Goal: Task Accomplishment & Management: Complete application form

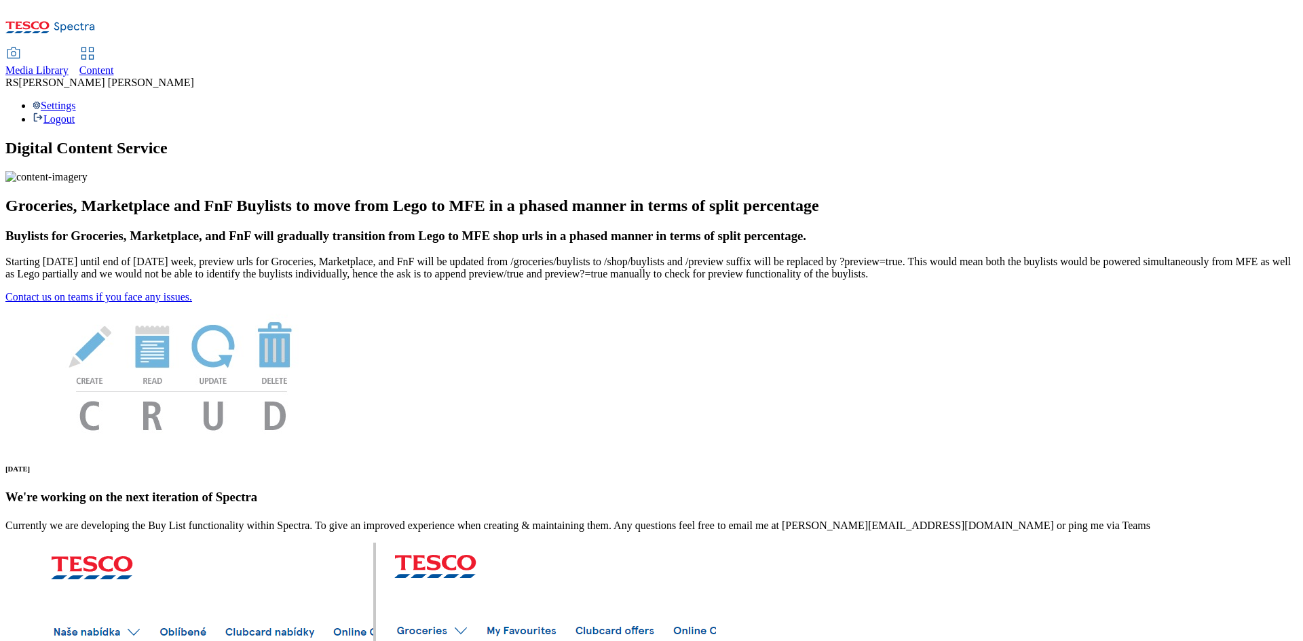
drag, startPoint x: 326, startPoint y: 15, endPoint x: 330, endPoint y: 30, distance: 15.5
click at [114, 64] on span "Content" at bounding box center [96, 70] width 35 height 12
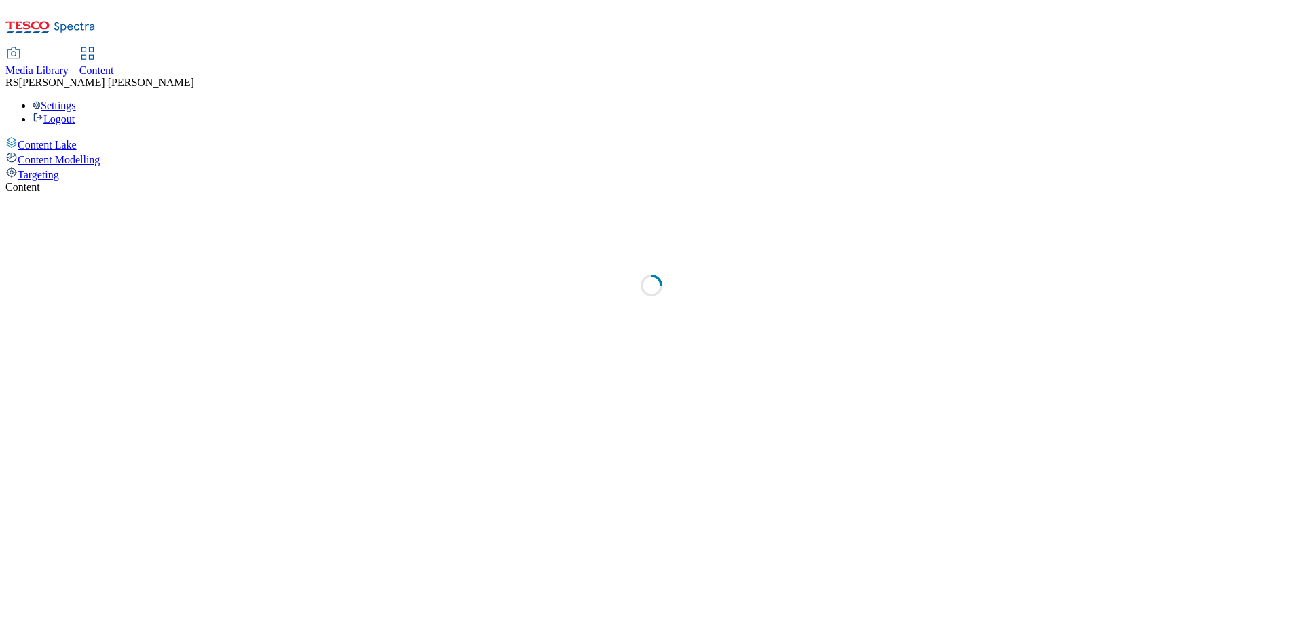
select select "ghs-[GEOGRAPHIC_DATA]"
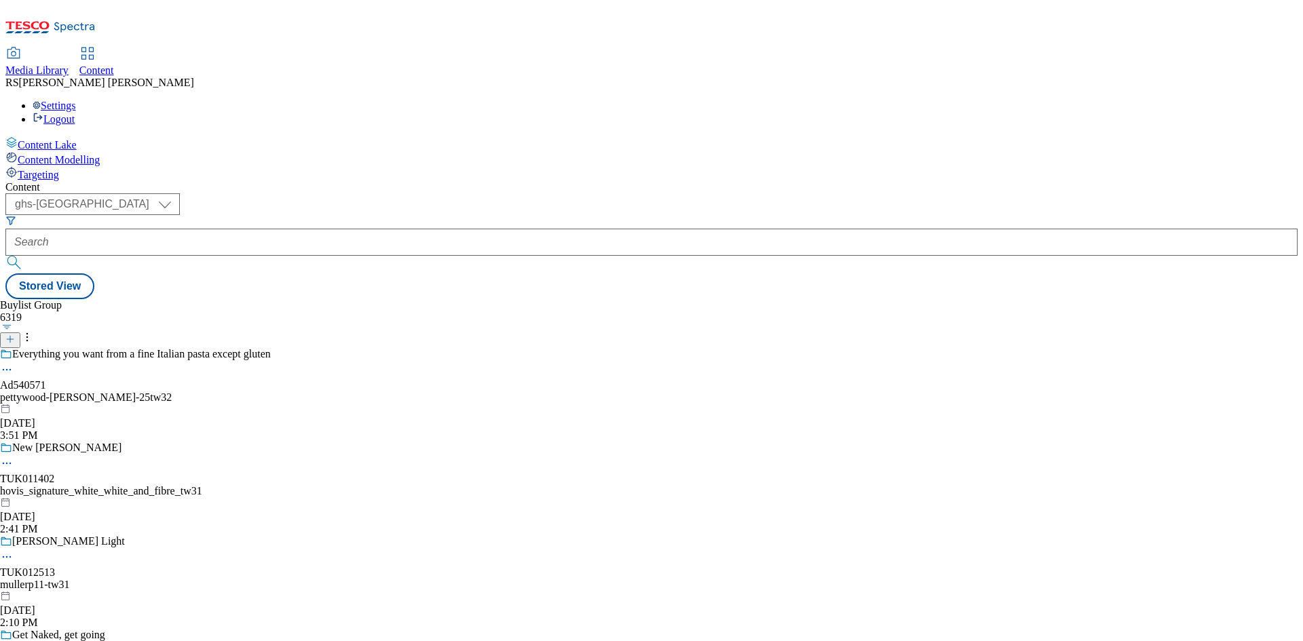
click at [15, 335] on icon at bounding box center [10, 340] width 10 height 10
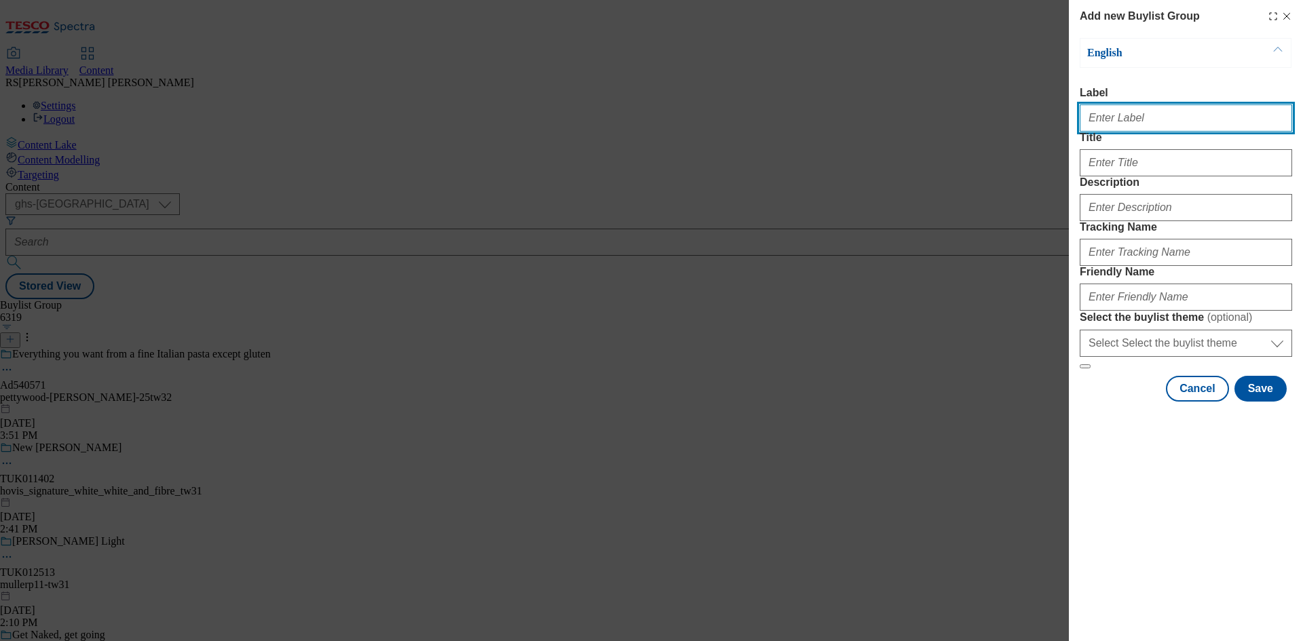
click at [1158, 108] on div "Modal" at bounding box center [1186, 115] width 212 height 33
paste input "542168"
type input "Ad542168"
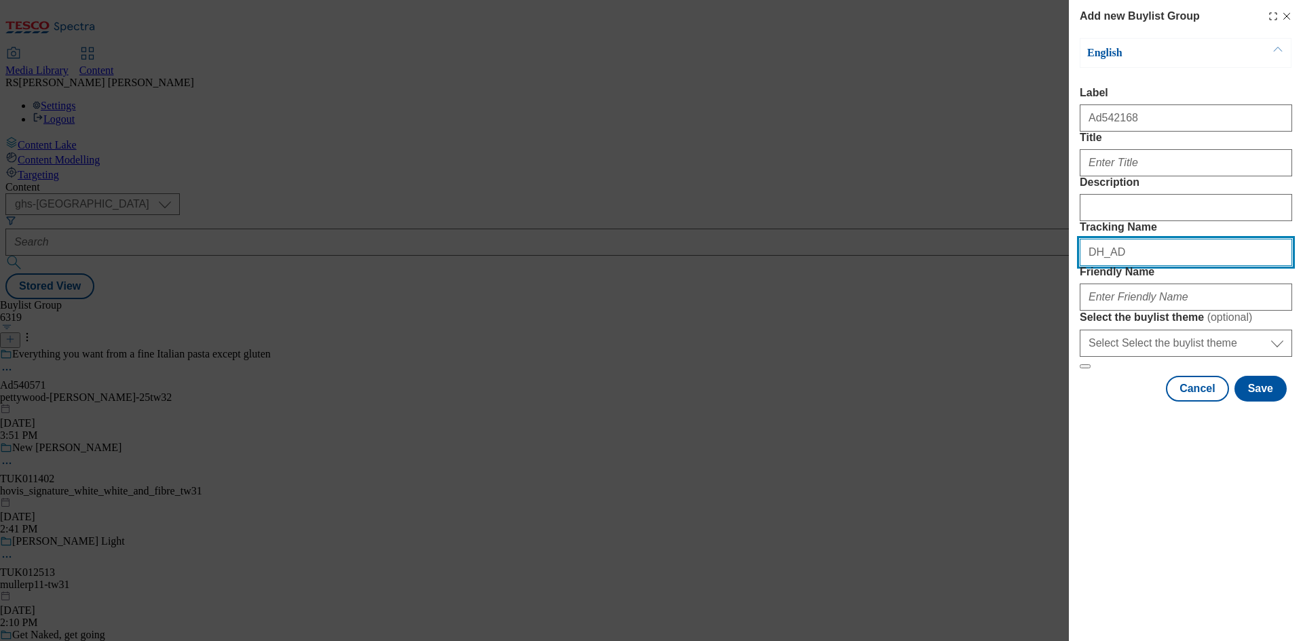
paste input "542168"
type input "DH_AD542168"
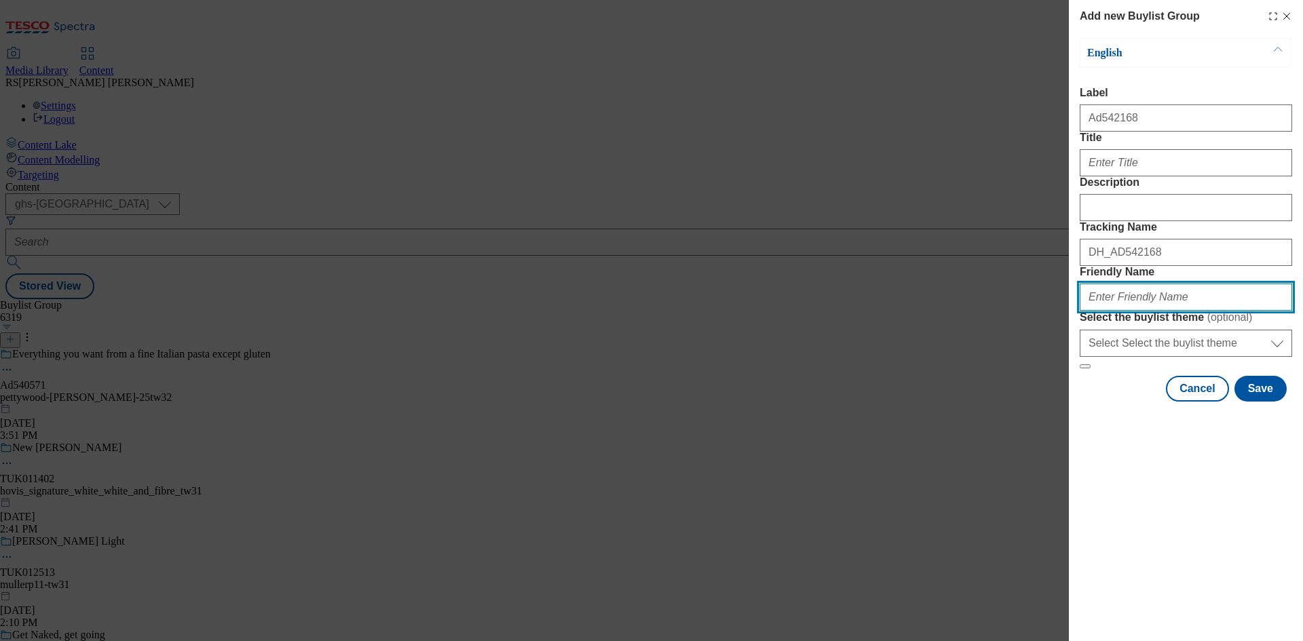
click at [1238, 311] on input "Friendly Name" at bounding box center [1186, 297] width 212 height 27
paste input "twinings-tea-range-25tw32"
type input "twinings-tea-range-25tw32"
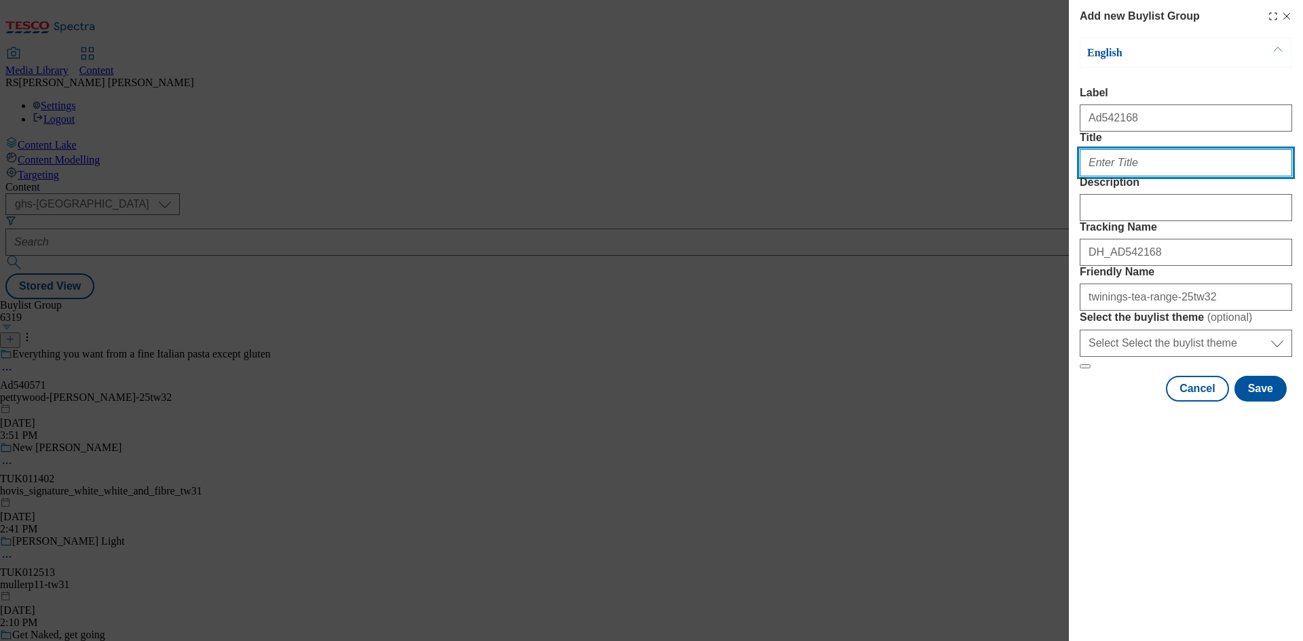
click at [1152, 176] on input "Title" at bounding box center [1186, 162] width 212 height 27
paste input "A Great Tomorrow Starts Tonight"
type input "A great [DATE] starts tonight"
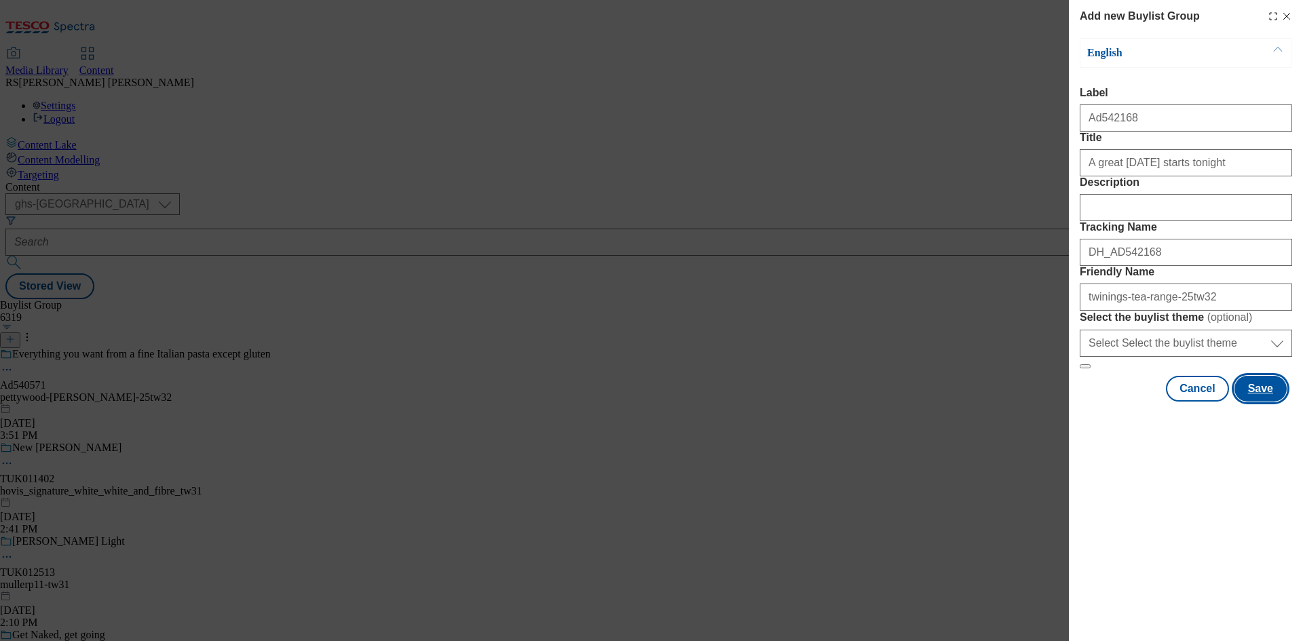
click at [1265, 402] on button "Save" at bounding box center [1260, 389] width 52 height 26
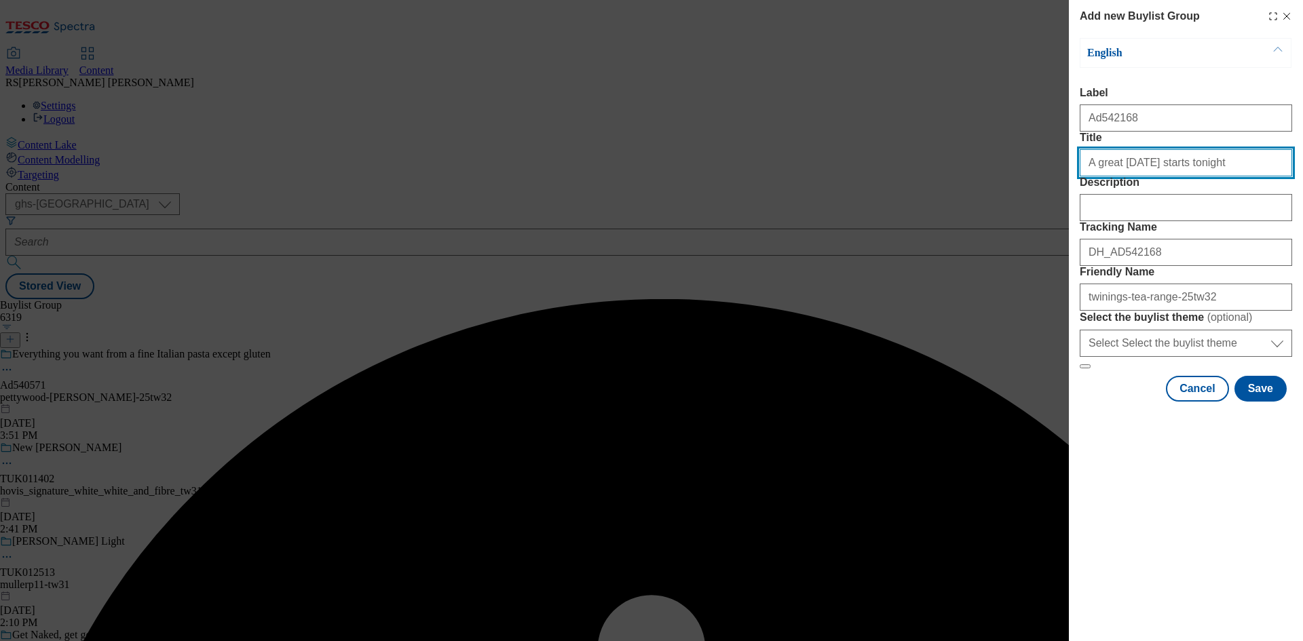
click at [1229, 176] on input "A great [DATE] starts tonight" at bounding box center [1186, 162] width 212 height 27
type input "A great [DATE] starts tonight"
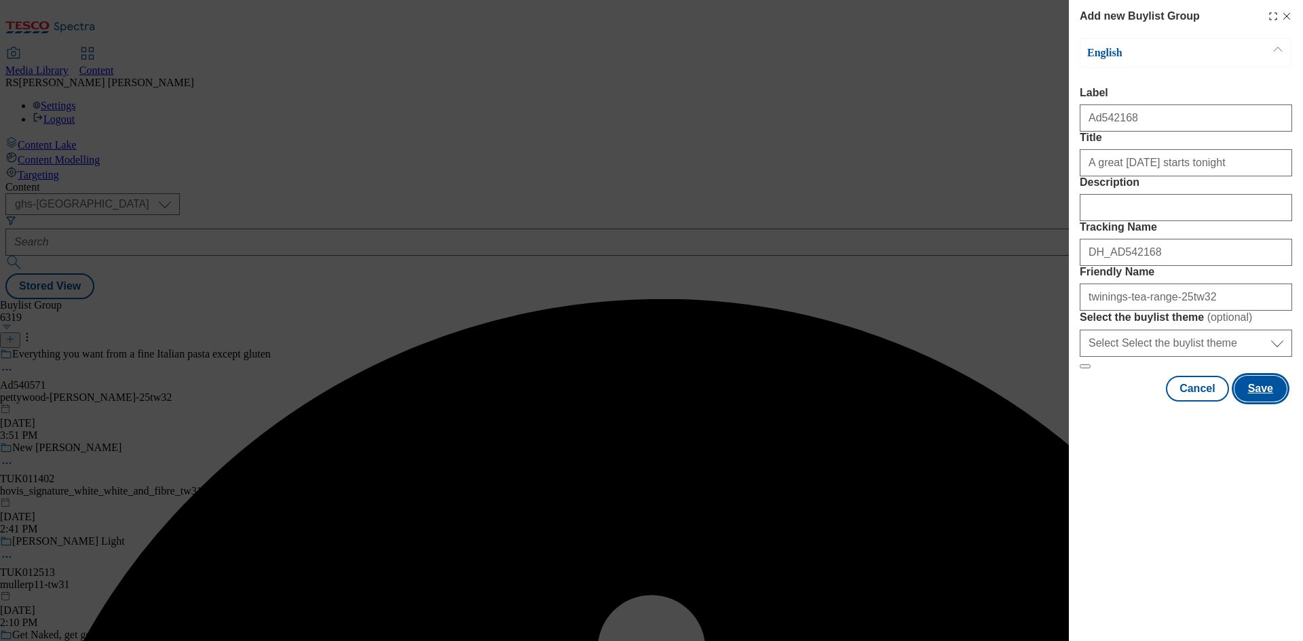
click at [1276, 402] on button "Save" at bounding box center [1260, 389] width 52 height 26
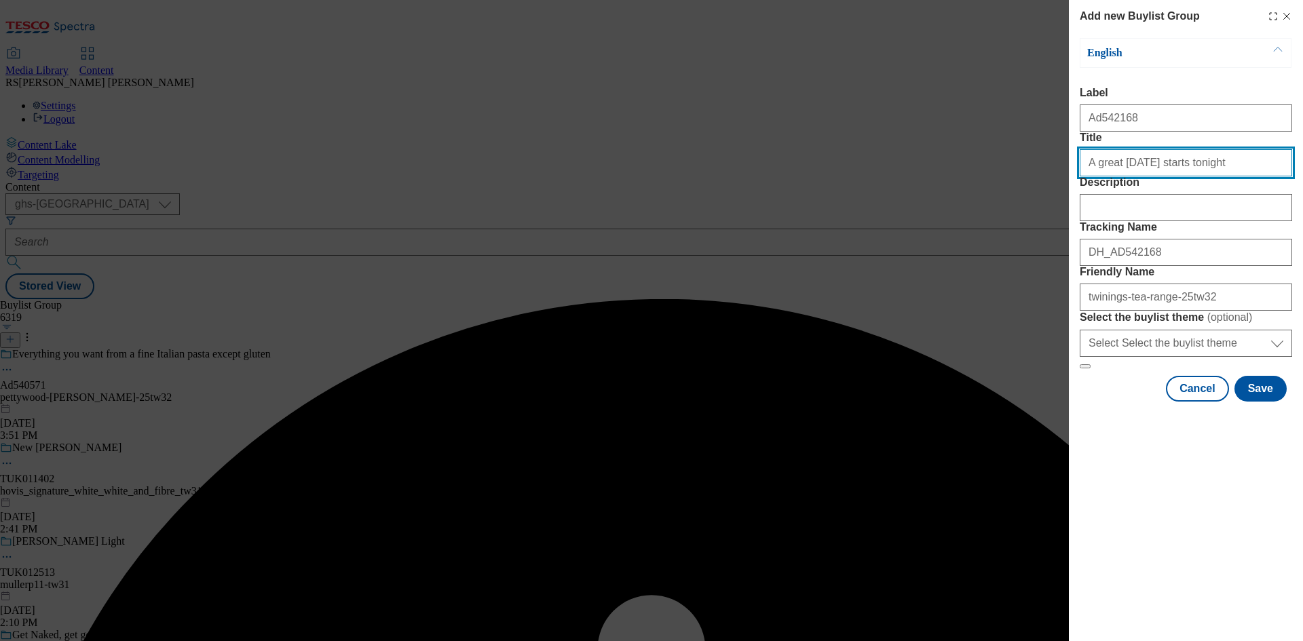
click at [1233, 176] on input "A great tomorrow starts tonight" at bounding box center [1186, 162] width 212 height 27
type input "A great tomorrow starts tonight"
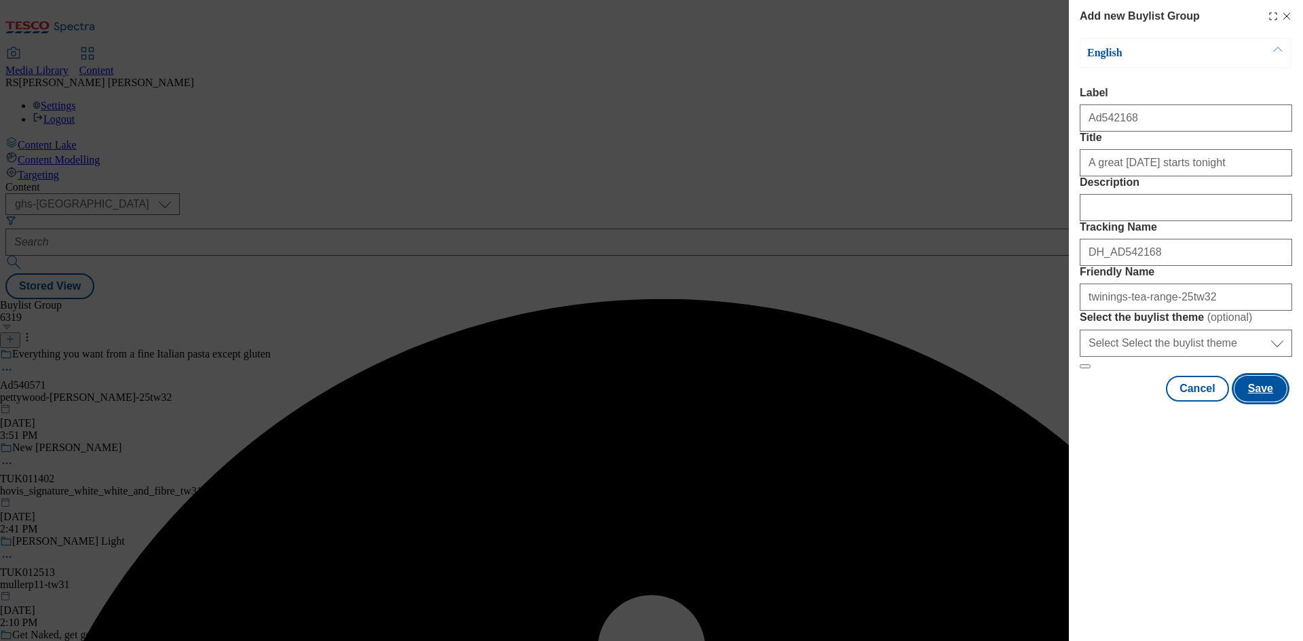
click at [1267, 402] on button "Save" at bounding box center [1260, 389] width 52 height 26
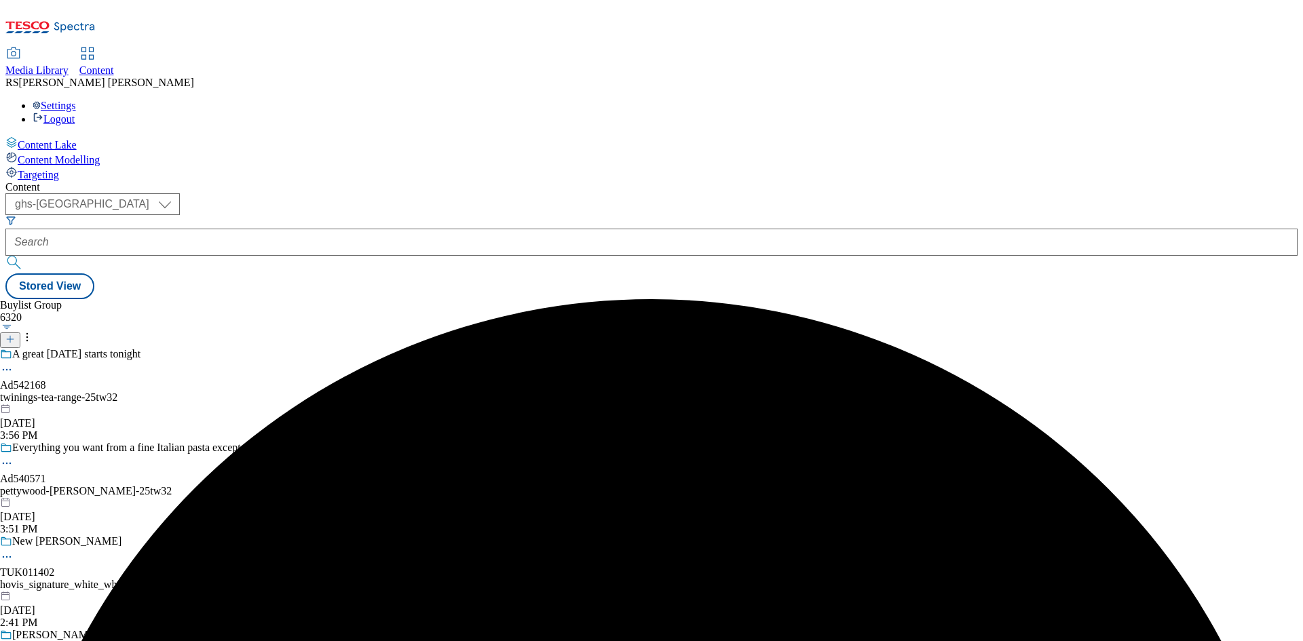
click at [271, 392] on div "twinings-tea-range-25tw32" at bounding box center [135, 398] width 271 height 12
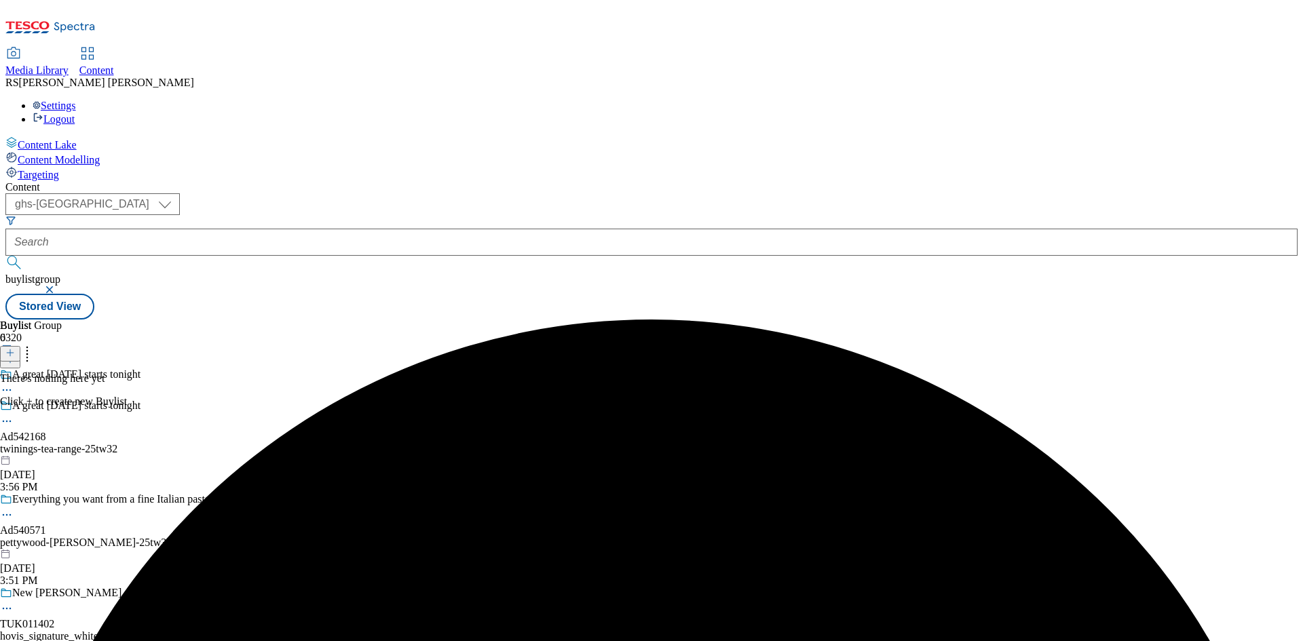
click at [15, 348] on icon at bounding box center [10, 353] width 10 height 10
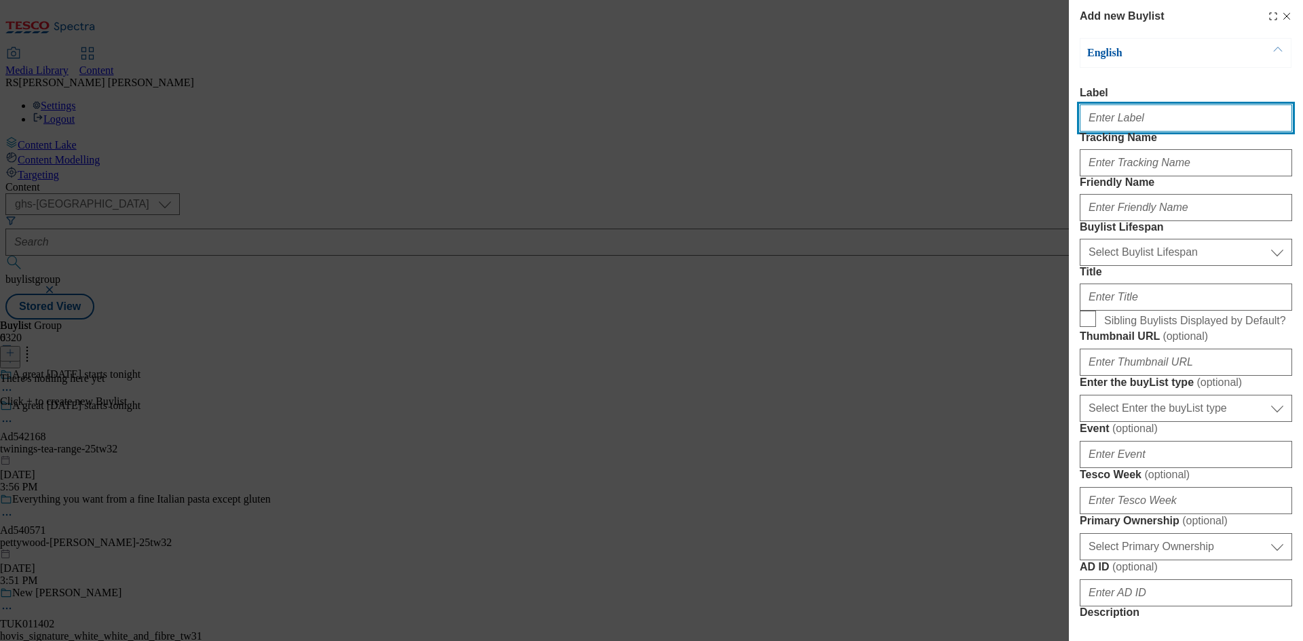
click at [1166, 117] on input "Label" at bounding box center [1186, 118] width 212 height 27
paste input "542168"
type input "Ad542168"
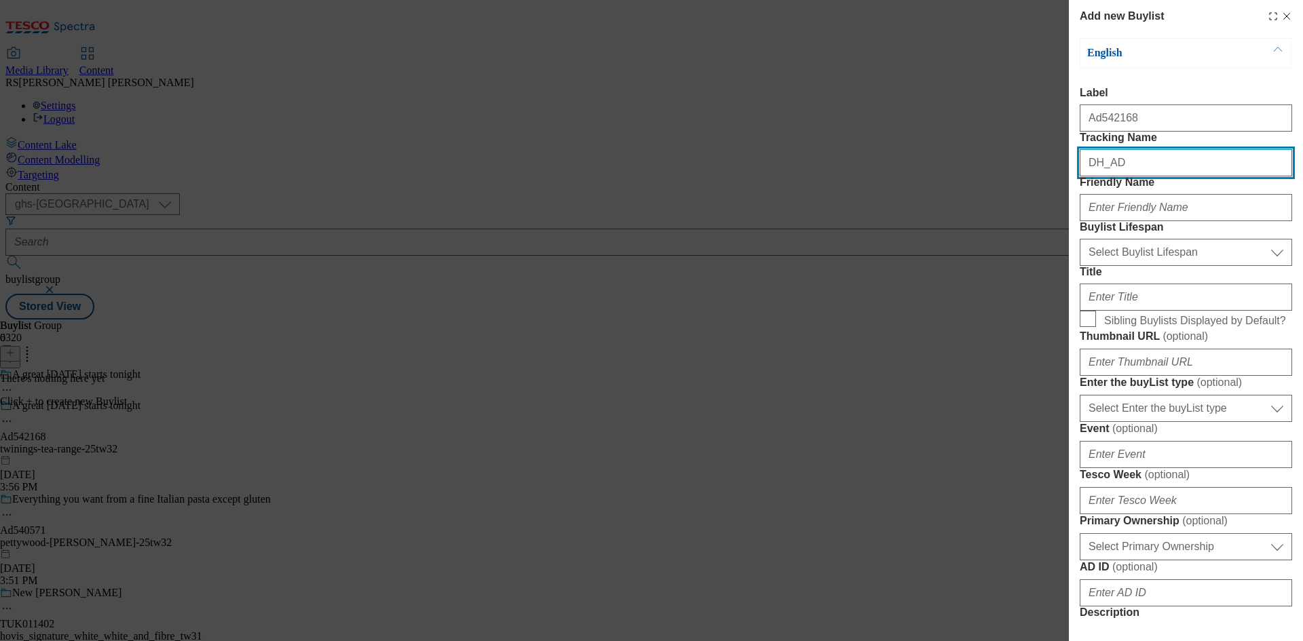
paste input "542168"
type input "DH_AD542168"
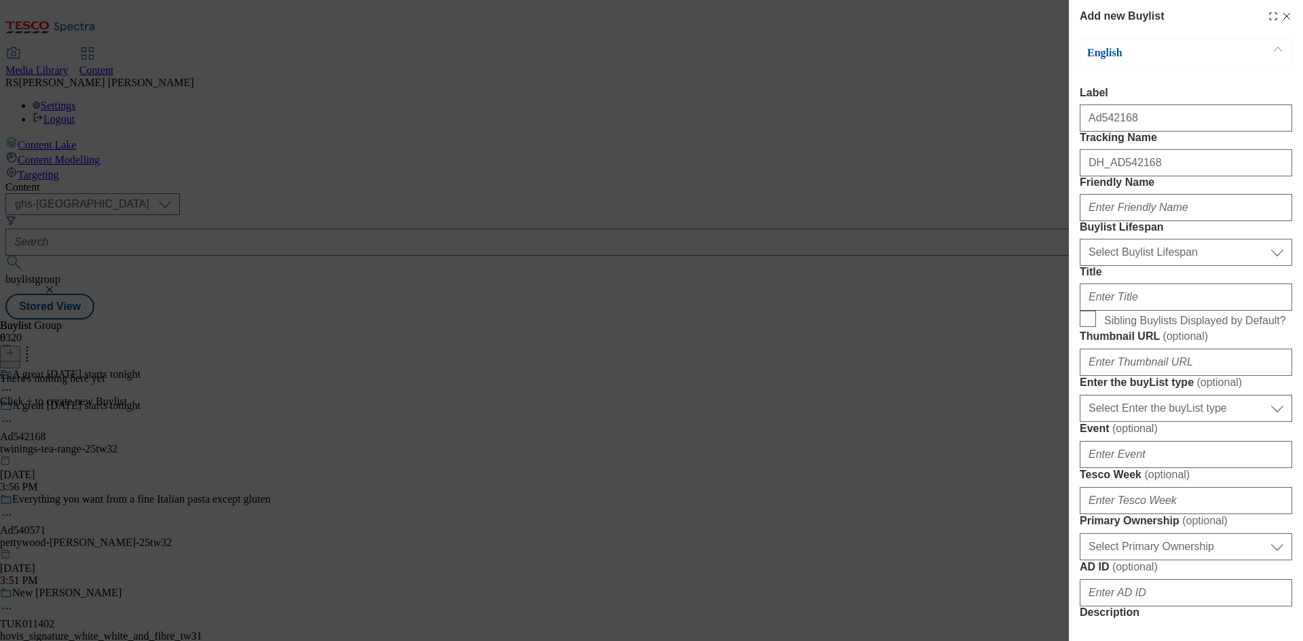
click at [1238, 221] on div "Modal" at bounding box center [1186, 205] width 212 height 33
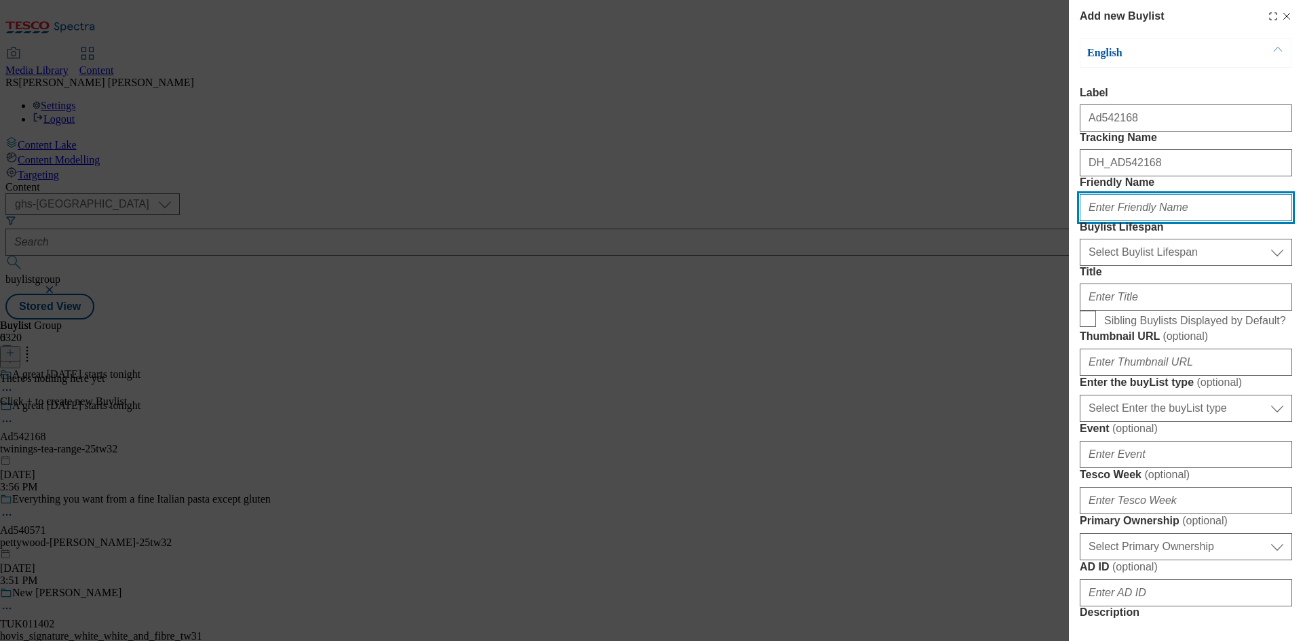
click at [1228, 221] on input "Friendly Name" at bounding box center [1186, 207] width 212 height 27
paste input "twinings"
type input "twinings"
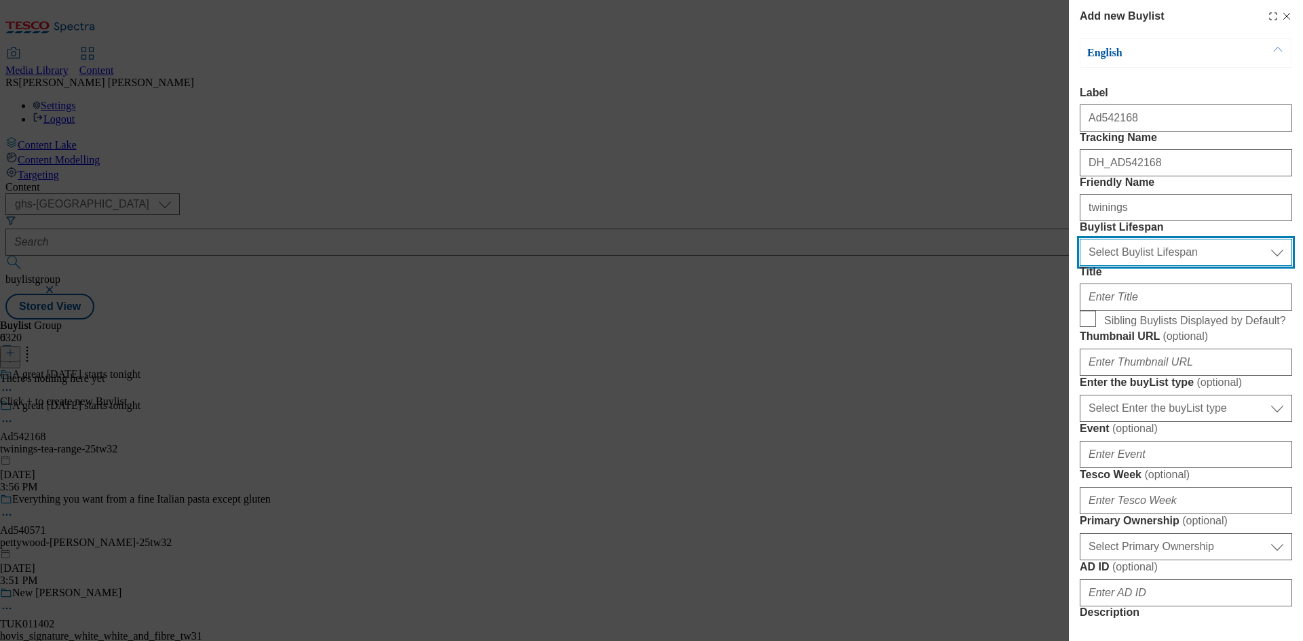
drag, startPoint x: 1198, startPoint y: 328, endPoint x: 1195, endPoint y: 339, distance: 10.5
click at [1198, 266] on select "Select Buylist Lifespan evergreen seasonal tactical" at bounding box center [1186, 252] width 212 height 27
select select "tactical"
click at [1080, 266] on select "Select Buylist Lifespan evergreen seasonal tactical" at bounding box center [1186, 252] width 212 height 27
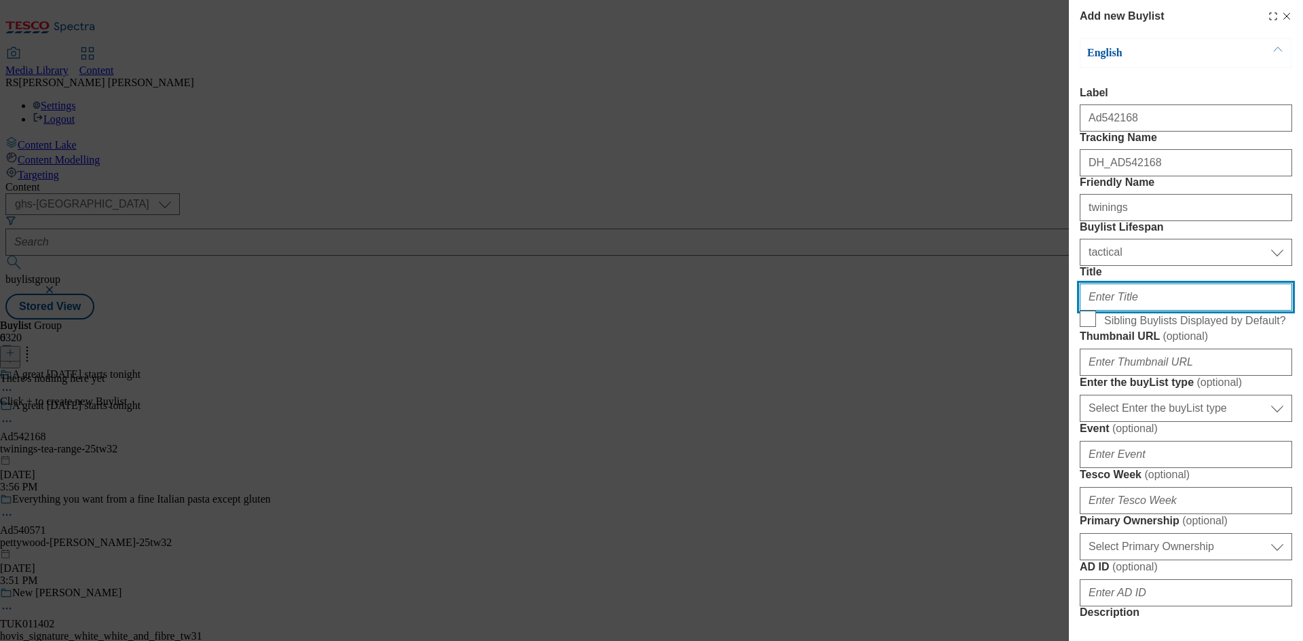
click at [1138, 311] on input "Title" at bounding box center [1186, 297] width 212 height 27
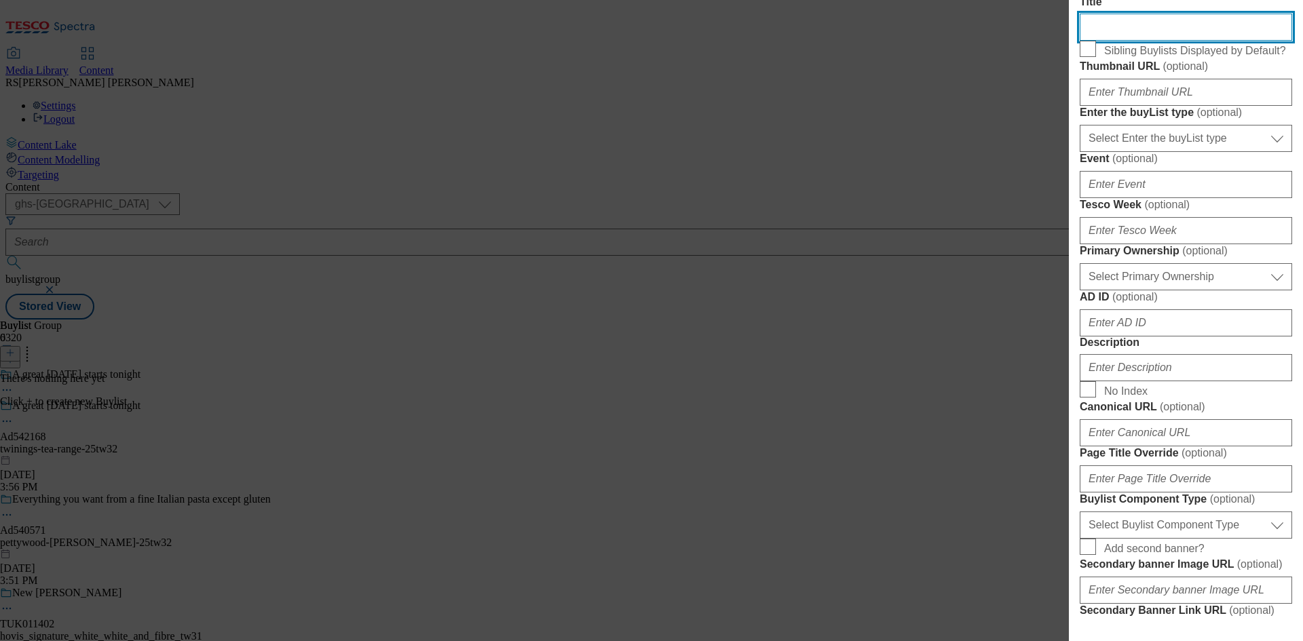
scroll to position [271, 0]
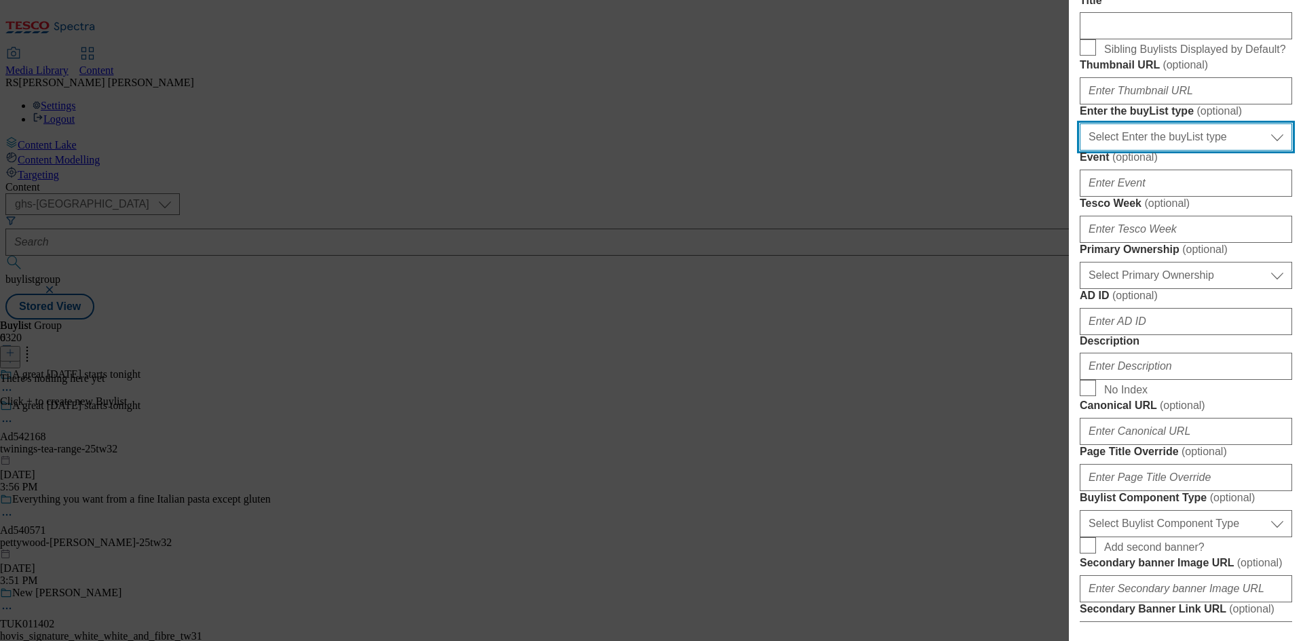
click at [1173, 151] on select "Select Enter the buyList type event supplier funded long term >4 weeks supplier…" at bounding box center [1186, 137] width 212 height 27
select select "supplier funded short term 1-3 weeks"
click at [1080, 151] on select "Select Enter the buyList type event supplier funded long term >4 weeks supplier…" at bounding box center [1186, 137] width 212 height 27
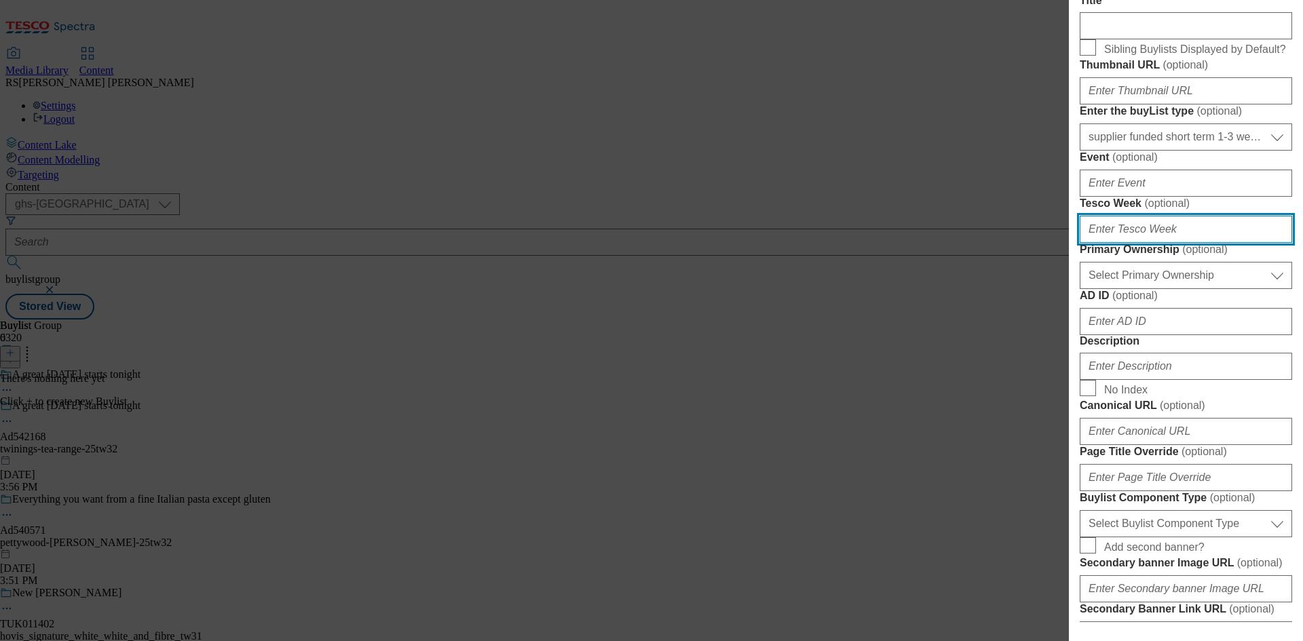
click at [1156, 243] on input "Tesco Week ( optional )" at bounding box center [1186, 229] width 212 height 27
type input "32"
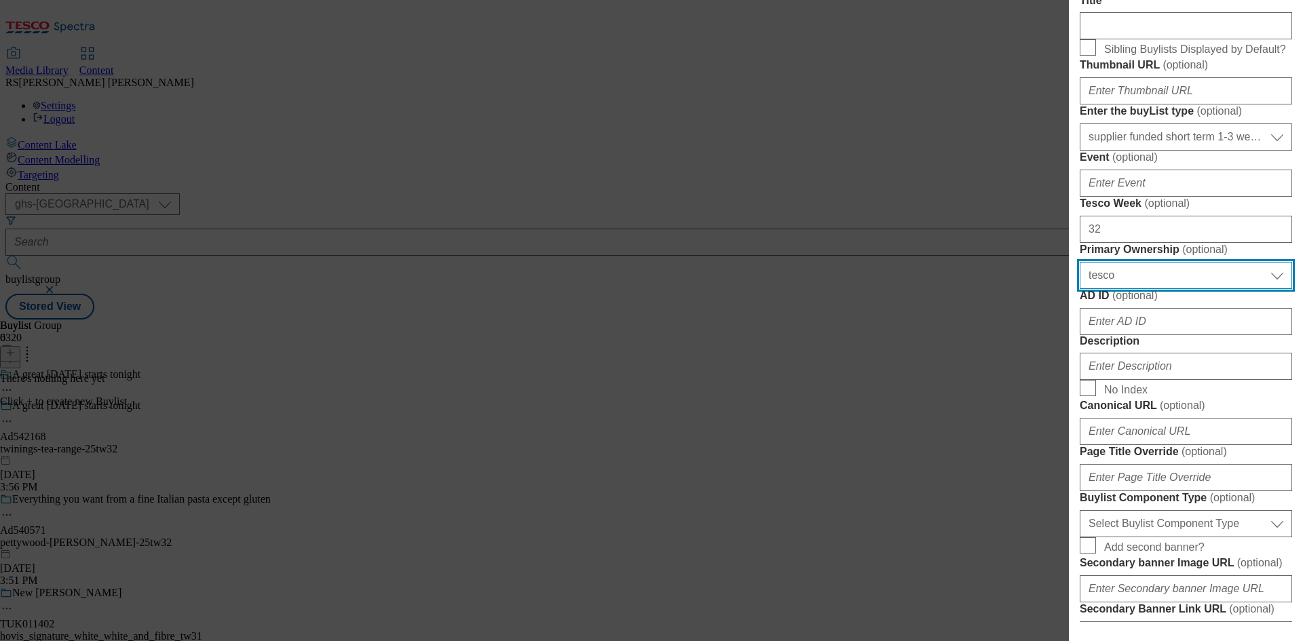
select select "dunnhumby"
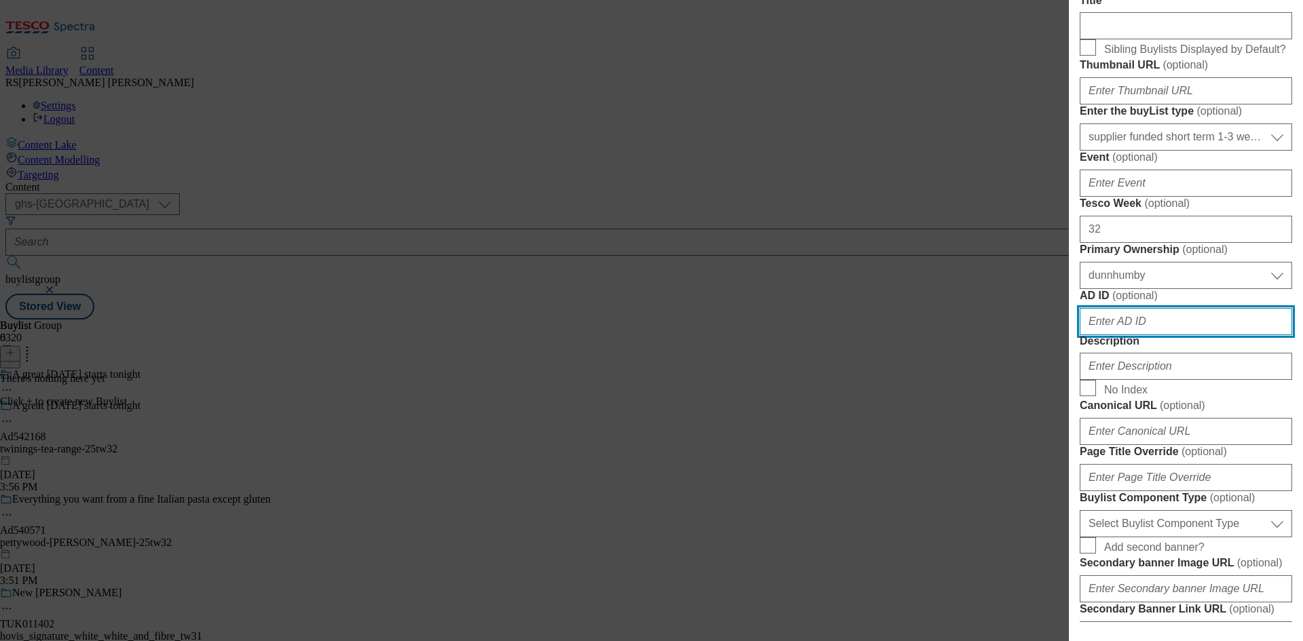
paste input "542168"
type input "542168"
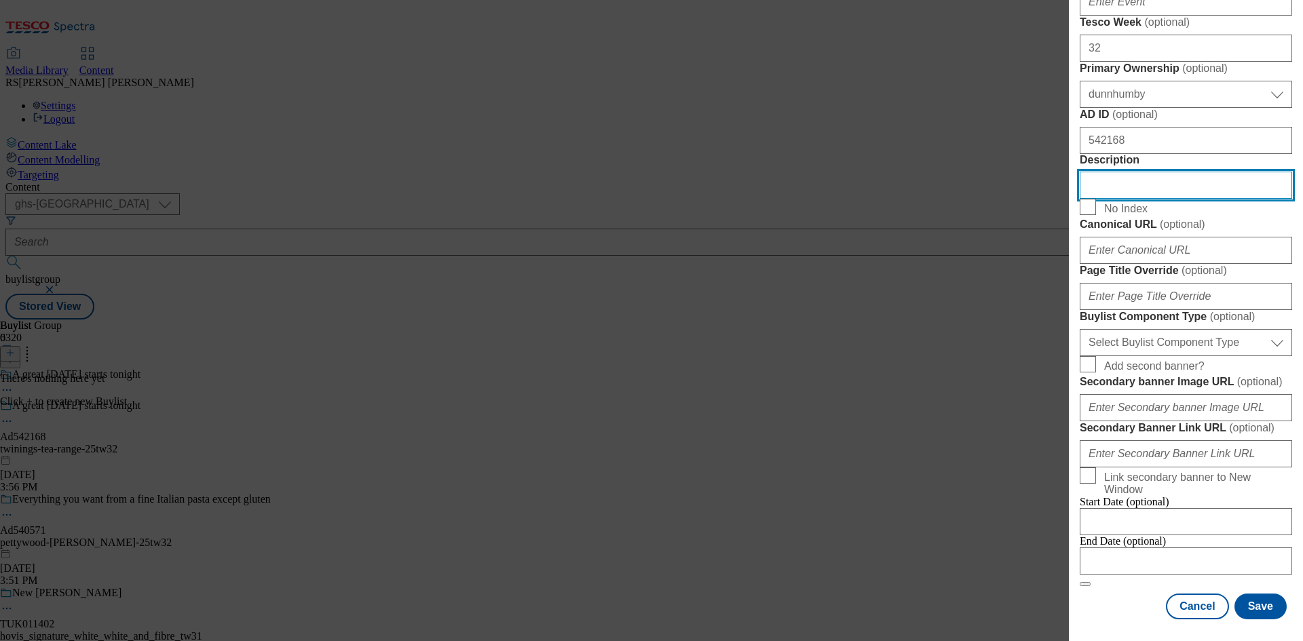
scroll to position [908, 0]
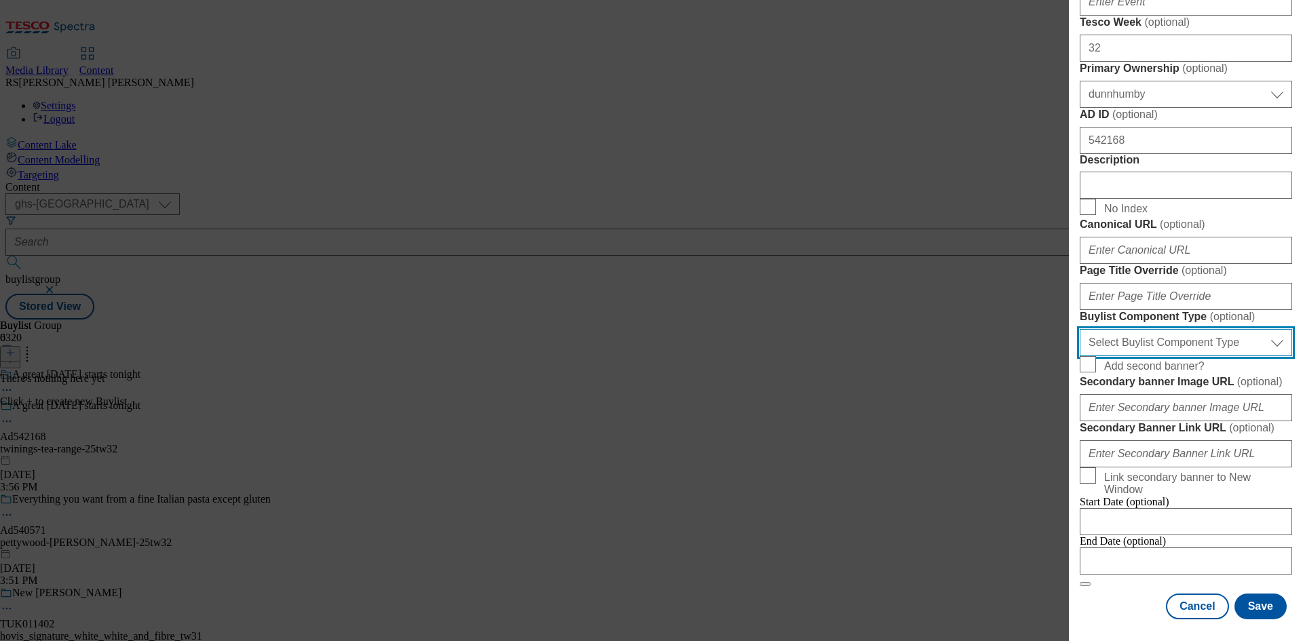
click at [1211, 329] on select "Select Buylist Component Type Banner Competition Header Meal" at bounding box center [1186, 342] width 212 height 27
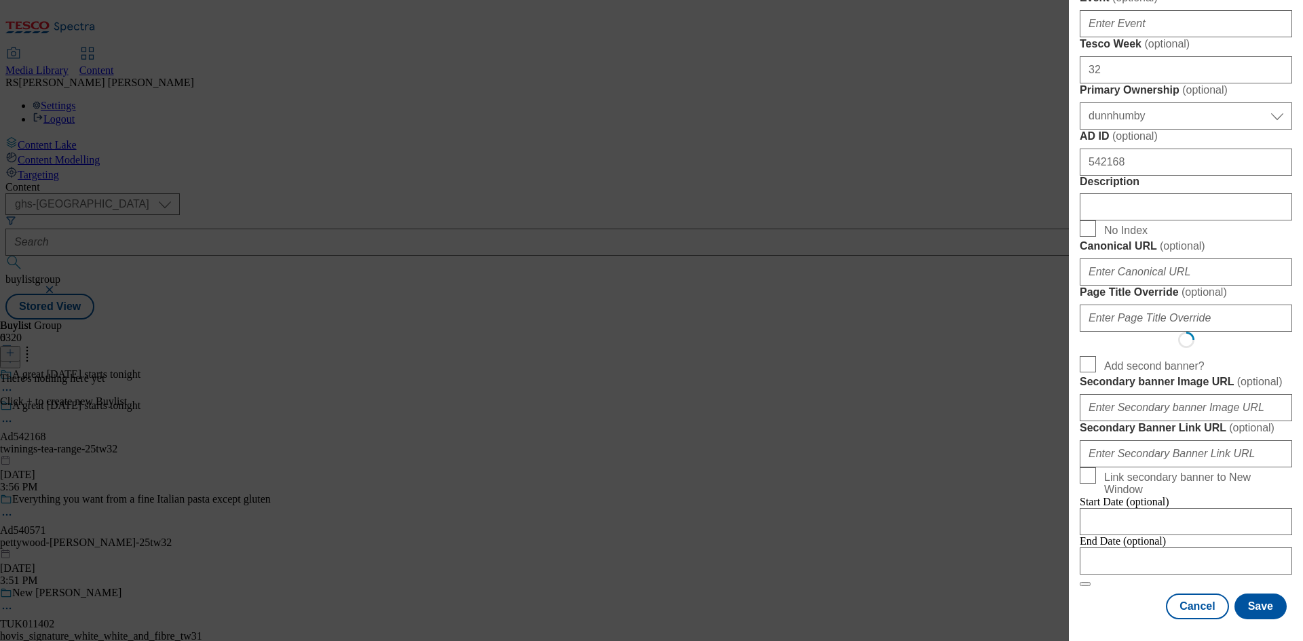
scroll to position [0, 0]
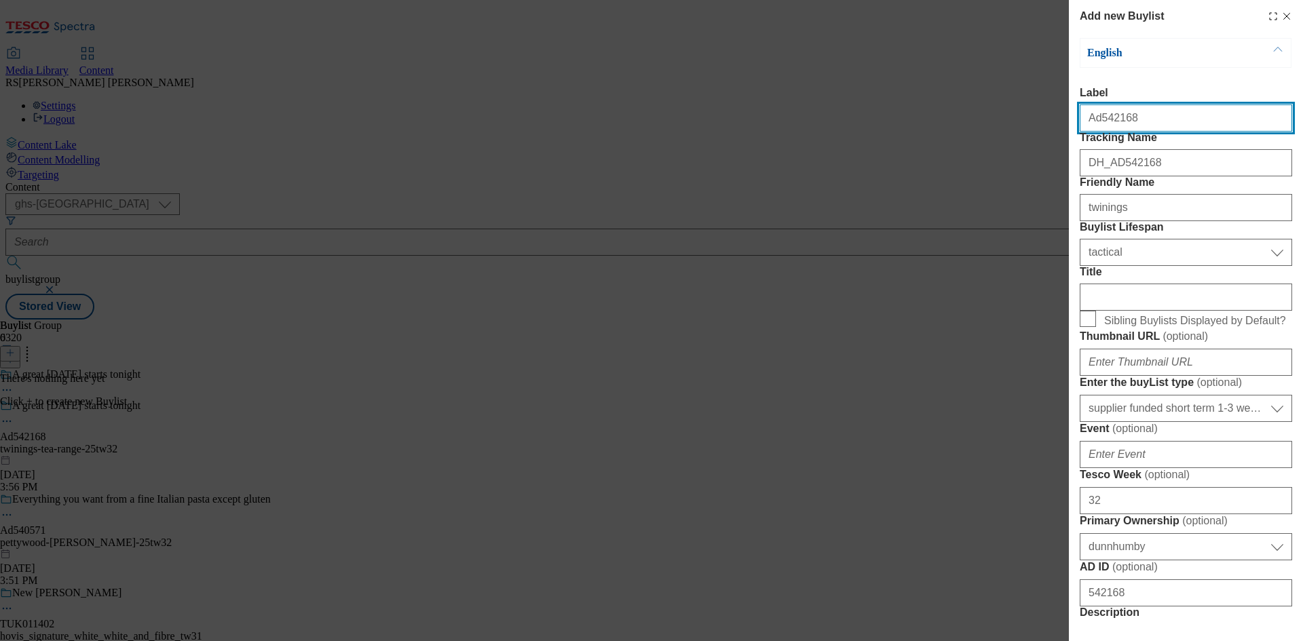
select select "Banner"
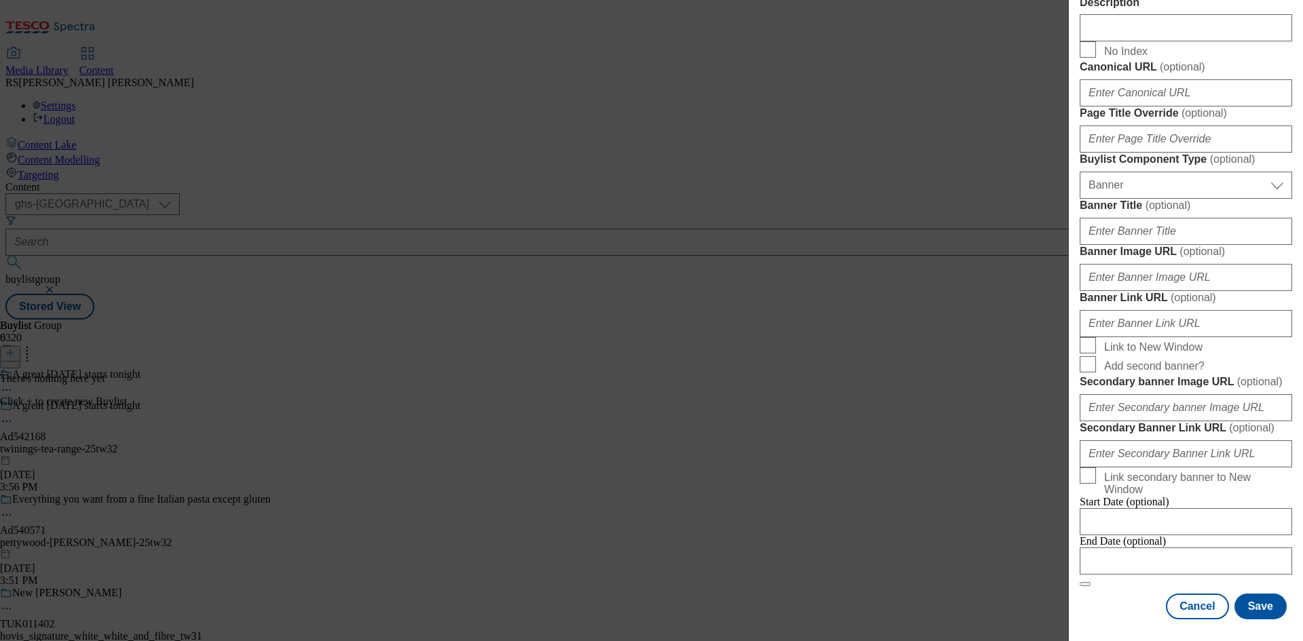
scroll to position [1190, 0]
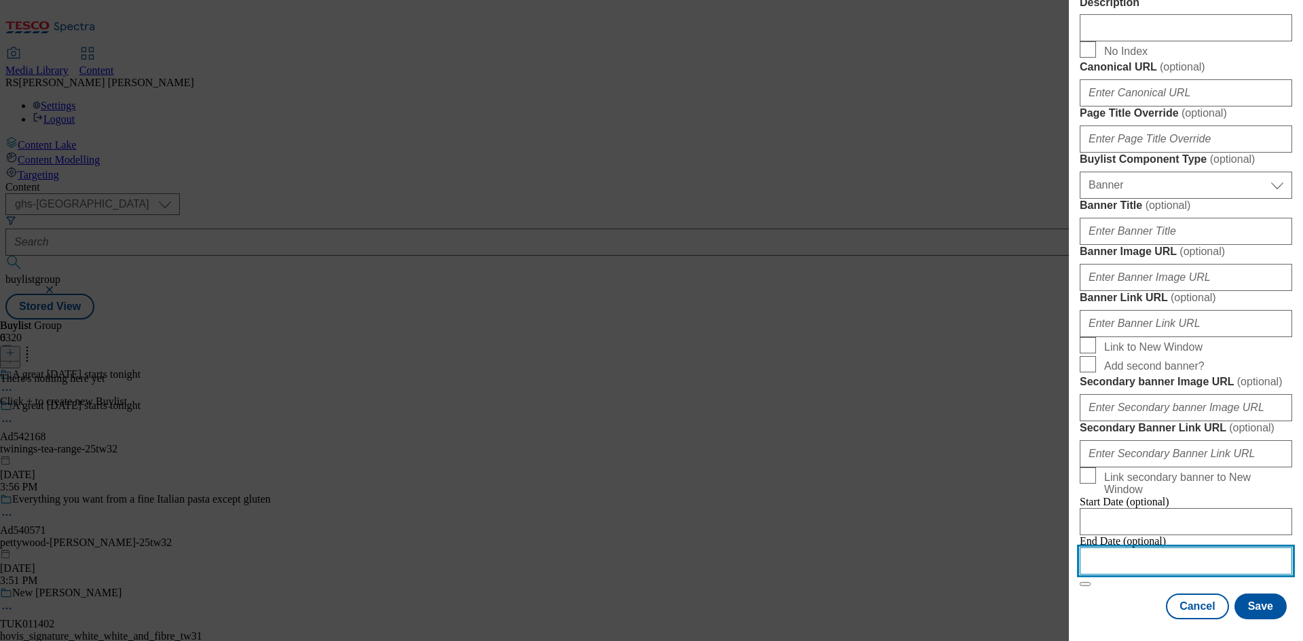
click at [1192, 548] on input "Modal" at bounding box center [1186, 561] width 212 height 27
select select "2025"
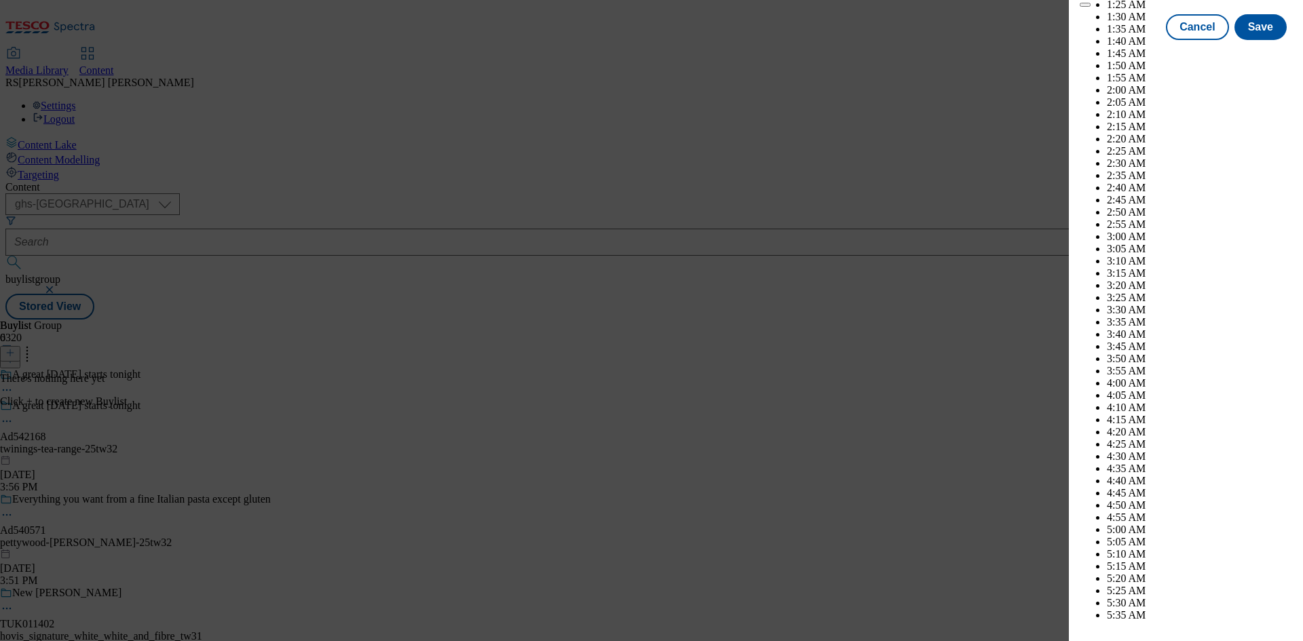
scroll to position [4786, 0]
select select "December"
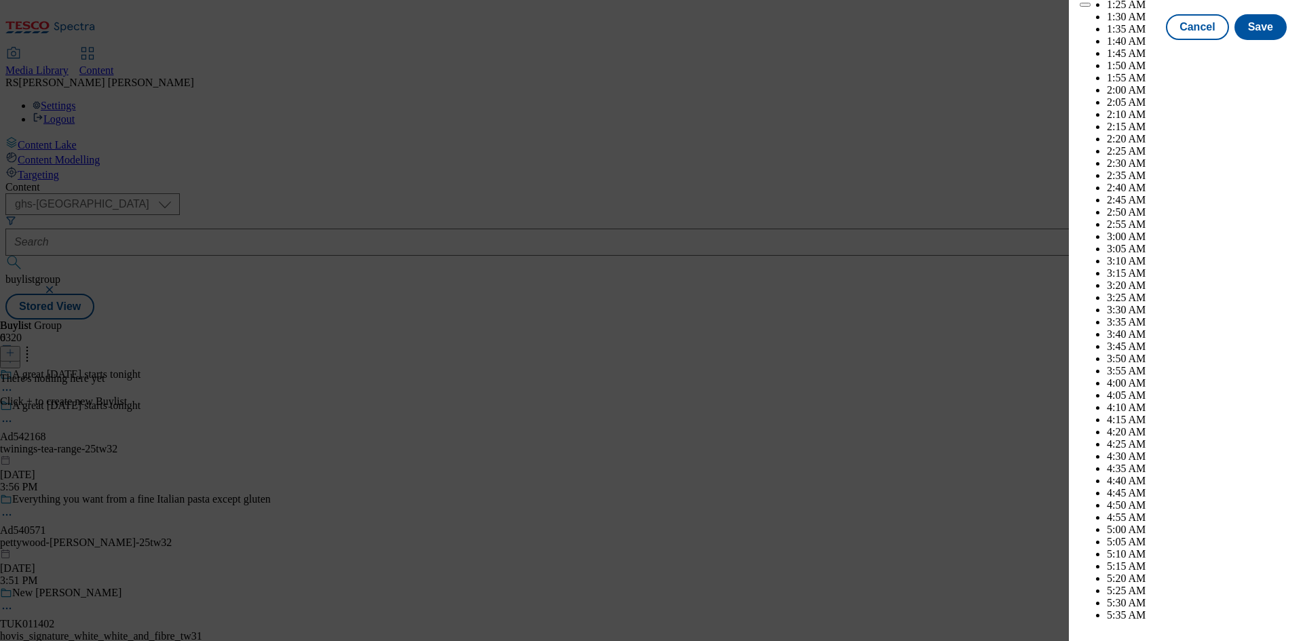
click at [1255, 52] on button "Save" at bounding box center [1260, 39] width 52 height 26
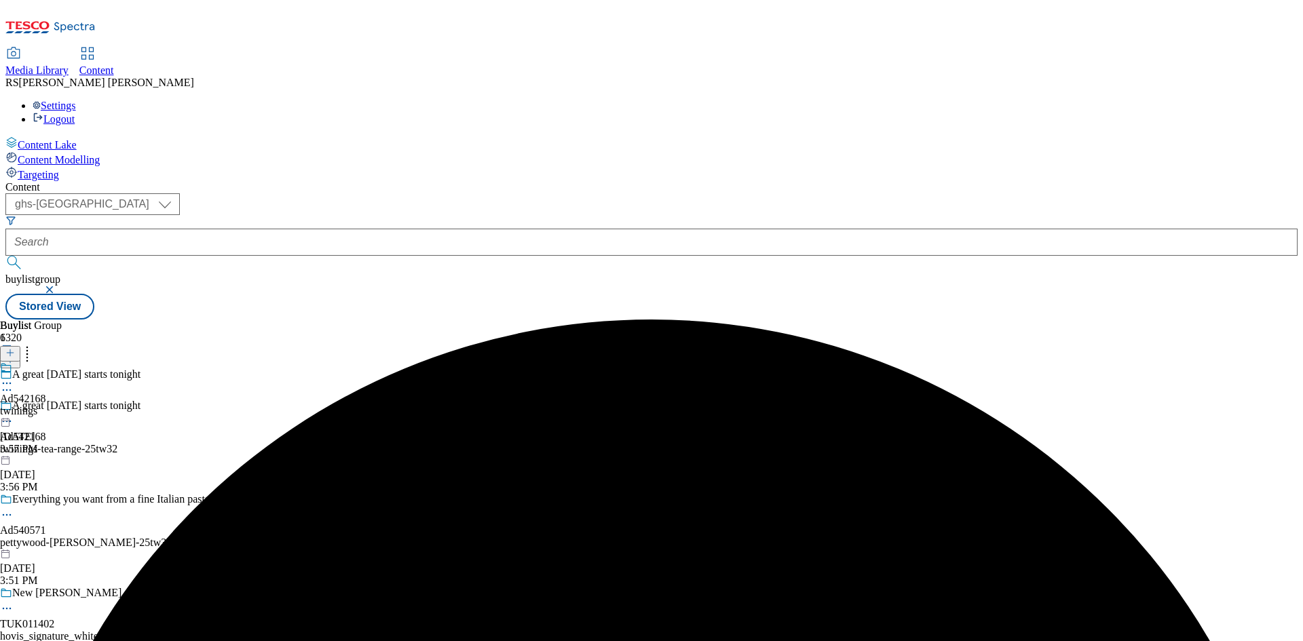
click at [46, 405] on div "twinings" at bounding box center [23, 411] width 46 height 12
click at [15, 348] on icon at bounding box center [10, 353] width 10 height 10
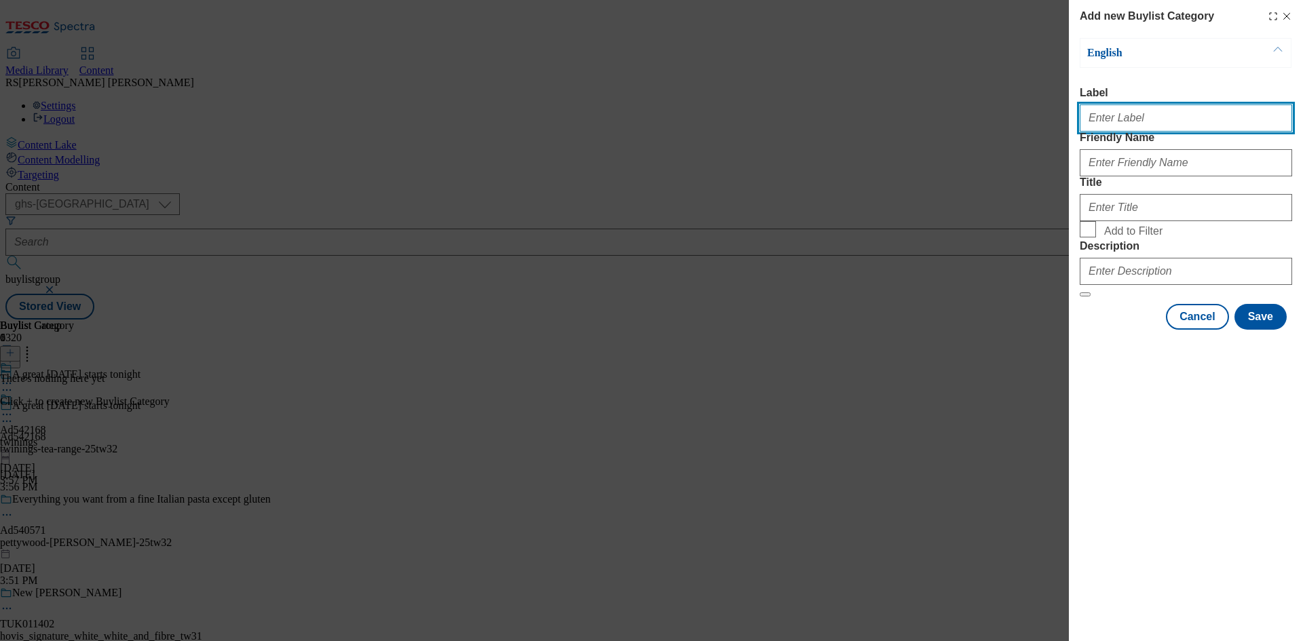
click at [1152, 117] on input "Label" at bounding box center [1186, 118] width 212 height 27
paste input "542168"
type input "Ad542168"
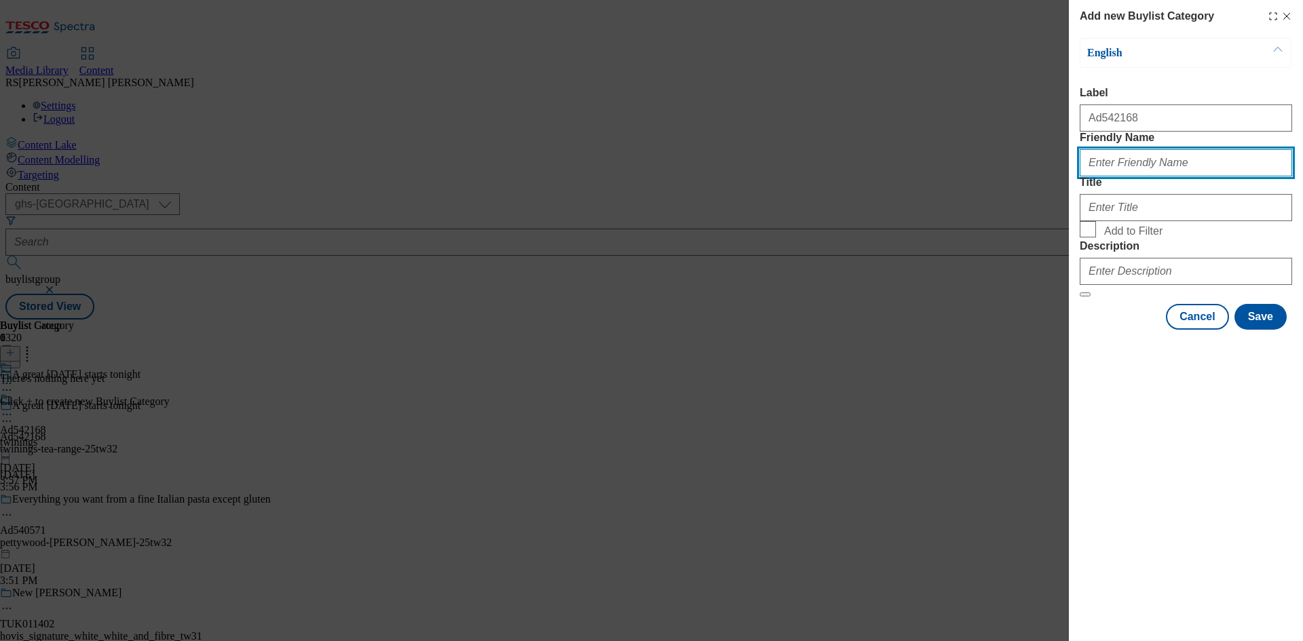
click at [1259, 176] on input "Friendly Name" at bounding box center [1186, 162] width 212 height 27
paste input "twinings-tea-range"
type input "twinings-tea-range"
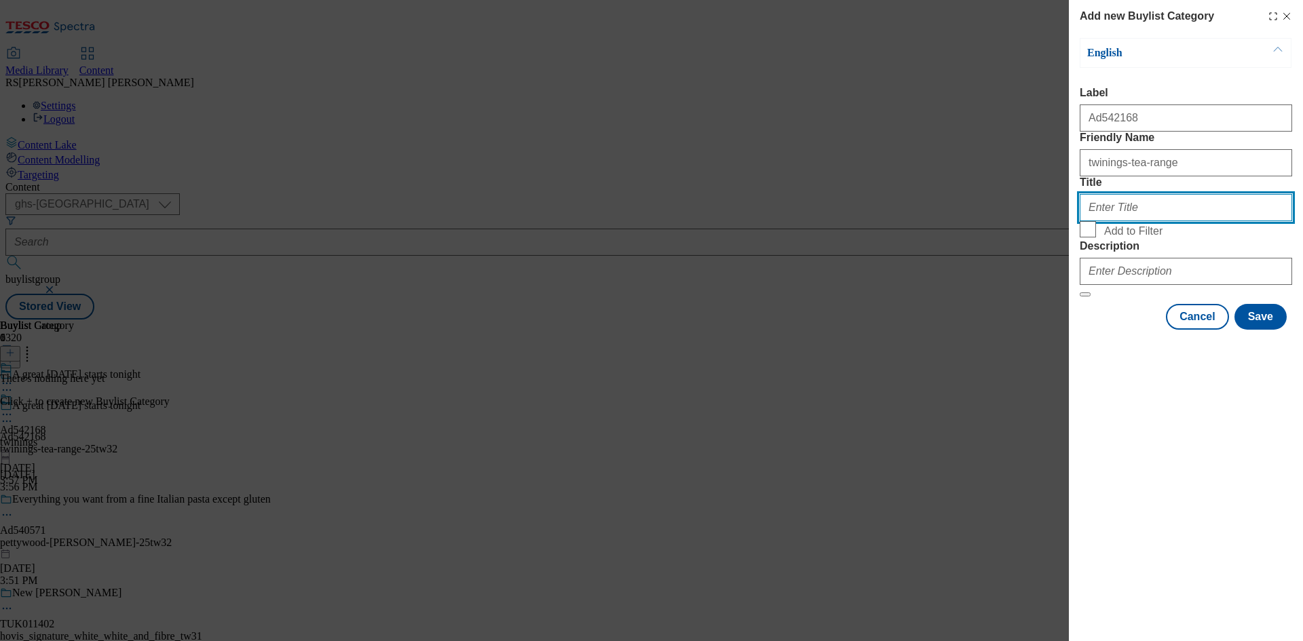
paste input "Twinings"
type input "Twinings"
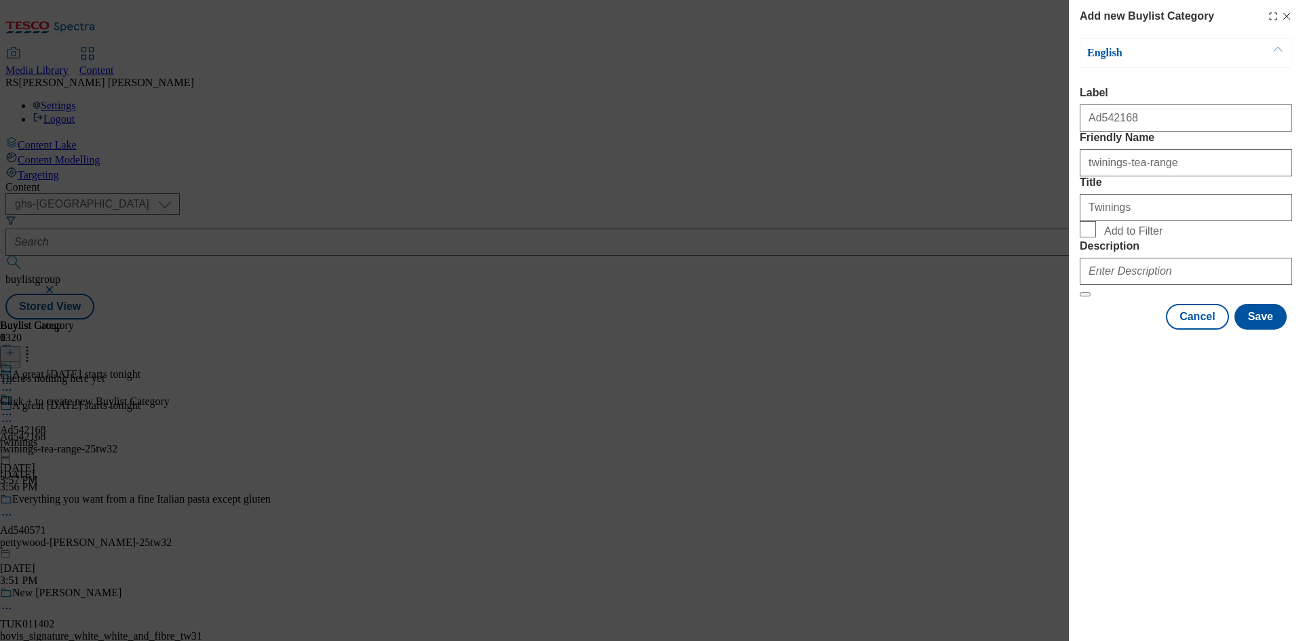
click at [1183, 252] on label "Description" at bounding box center [1186, 246] width 212 height 12
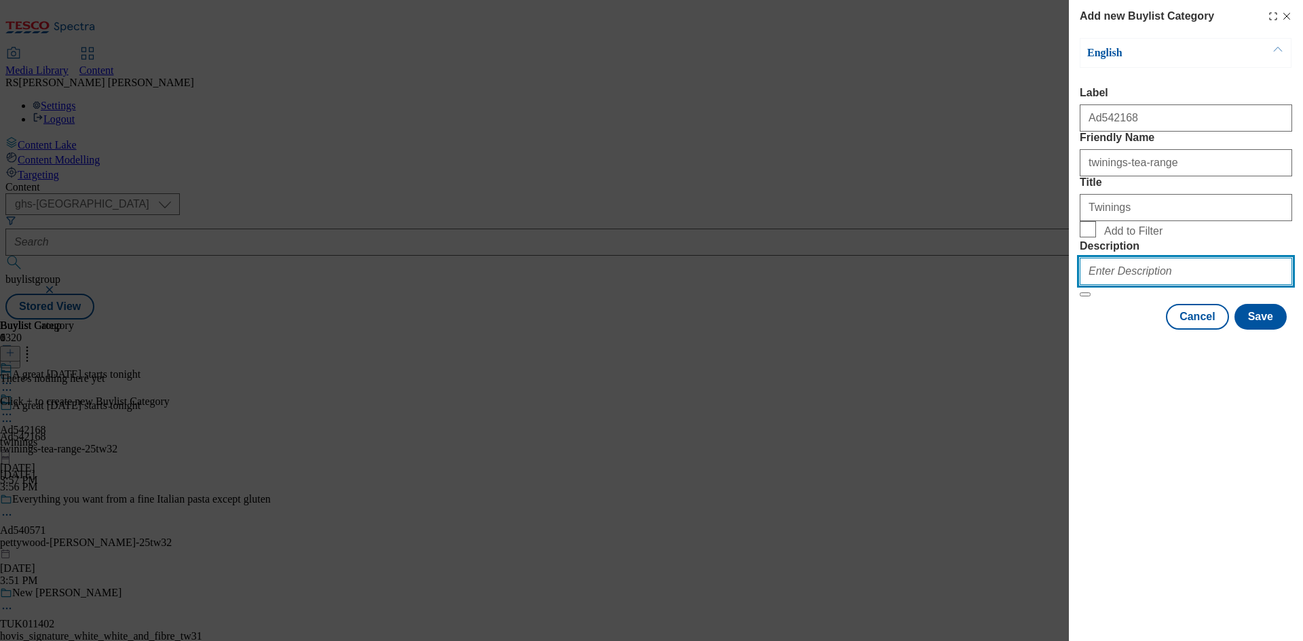
click at [1183, 285] on input "Description" at bounding box center [1186, 271] width 212 height 27
click at [1192, 285] on input "Description" at bounding box center [1186, 271] width 212 height 27
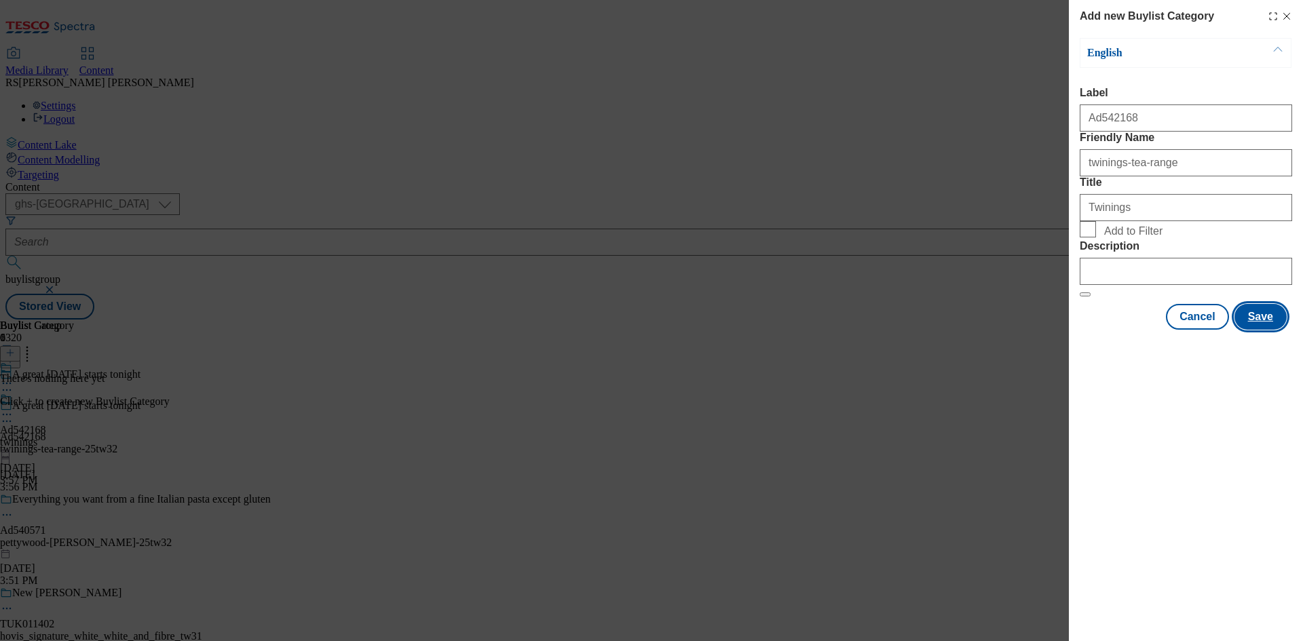
click at [1254, 330] on button "Save" at bounding box center [1260, 317] width 52 height 26
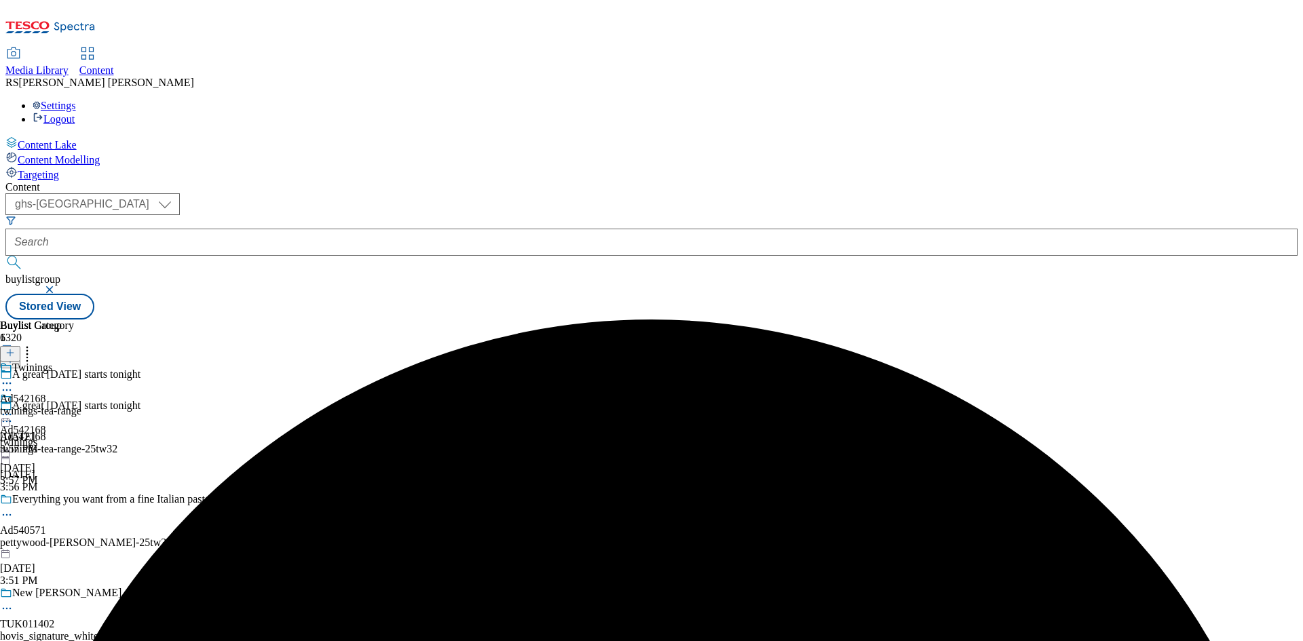
click at [81, 405] on div "twinings-tea-range" at bounding box center [40, 411] width 81 height 12
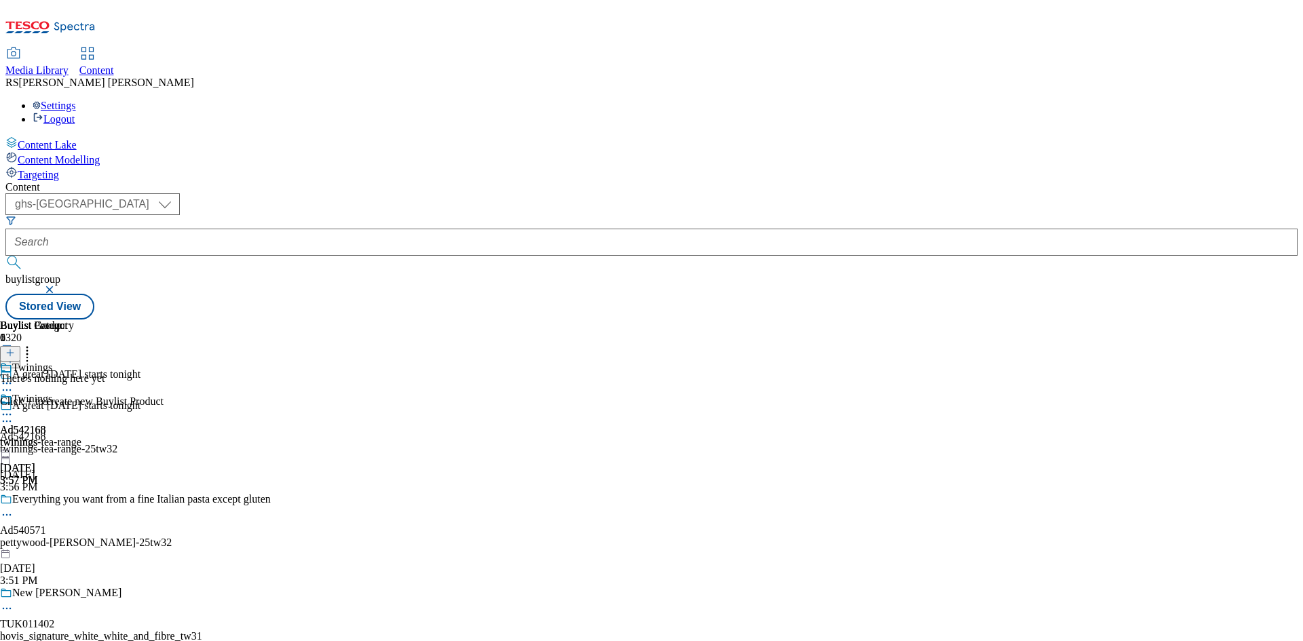
click at [14, 353] on line at bounding box center [10, 353] width 7 height 0
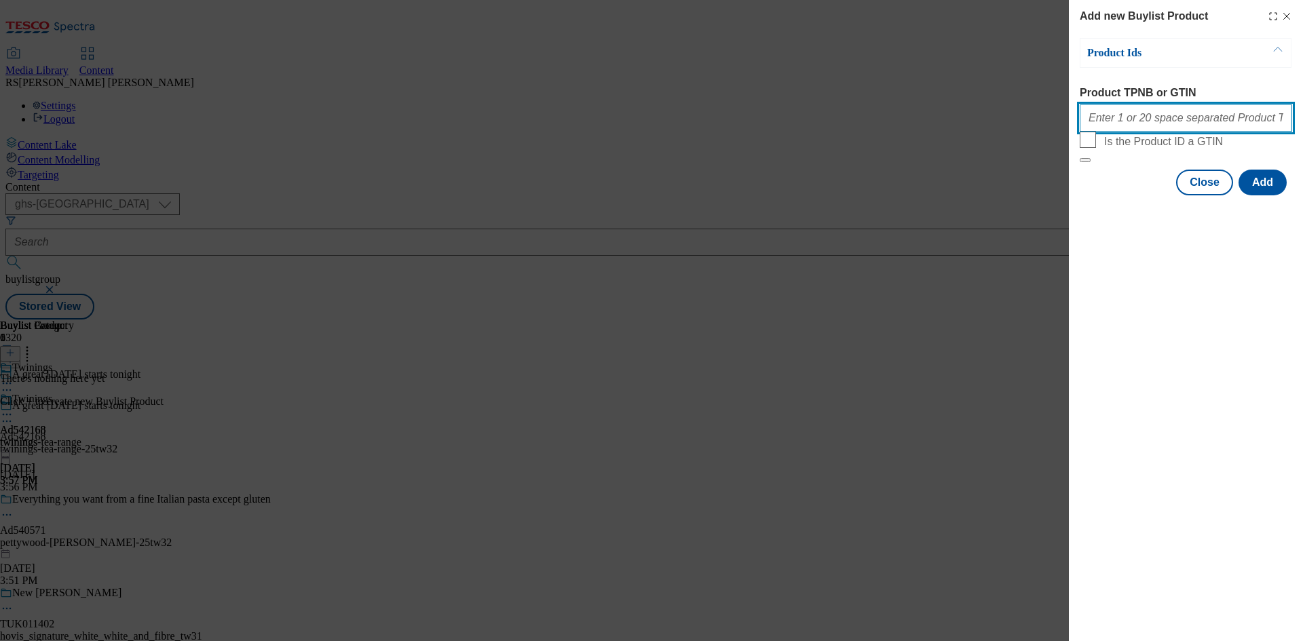
click at [1177, 128] on input "Product TPNB or GTIN" at bounding box center [1186, 118] width 212 height 27
paste input "84598074 89966126 92061708 86420057 92059355 84598241 90937857 91641970 8460440…"
type input "84598074 89966126 92061708 86420057 92059355 84598241 90937857 91641970 8460440…"
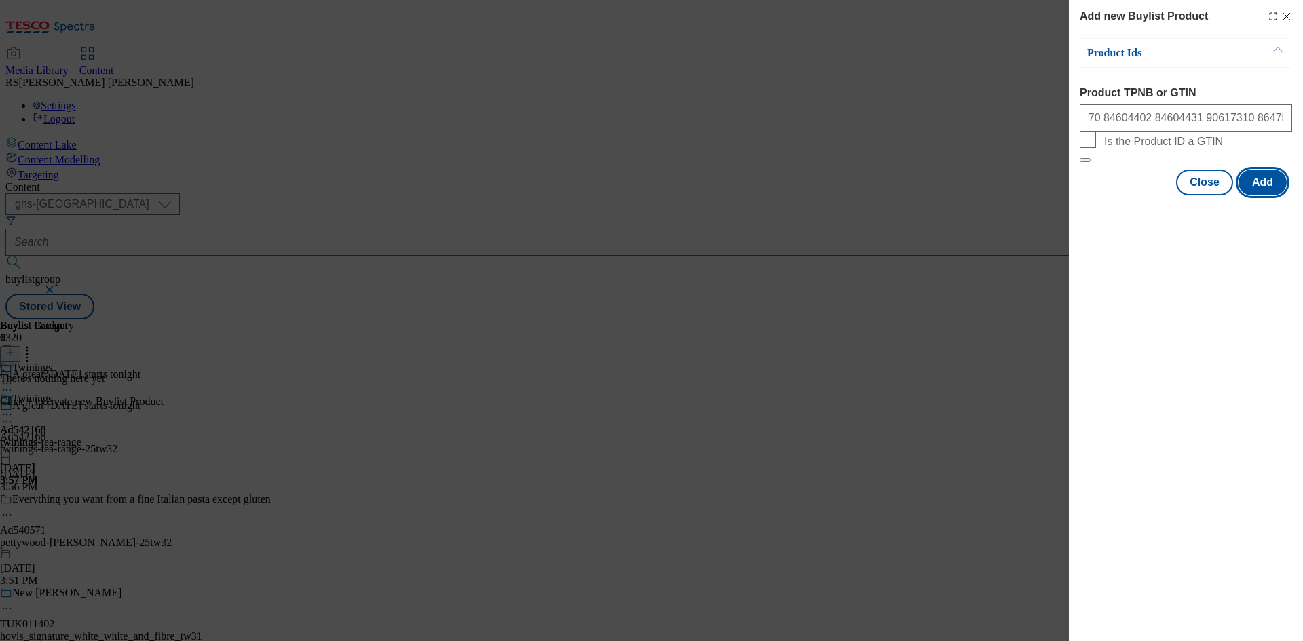
click at [1277, 195] on button "Add" at bounding box center [1262, 183] width 48 height 26
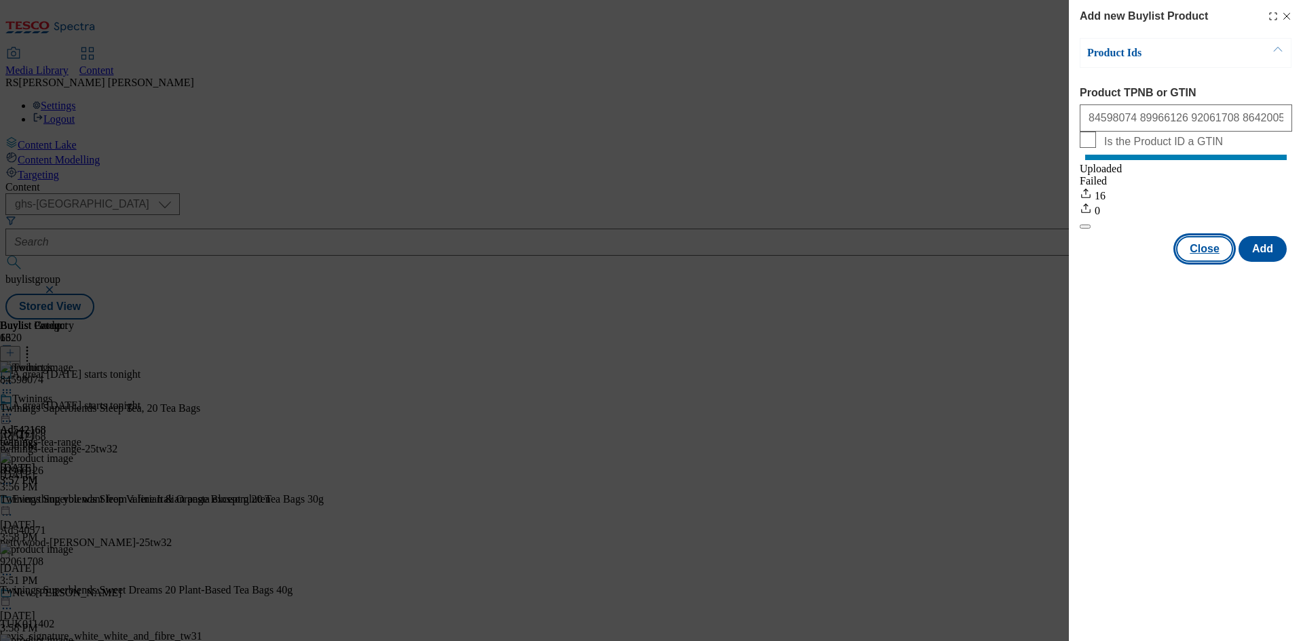
click at [1208, 262] on button "Close" at bounding box center [1204, 249] width 57 height 26
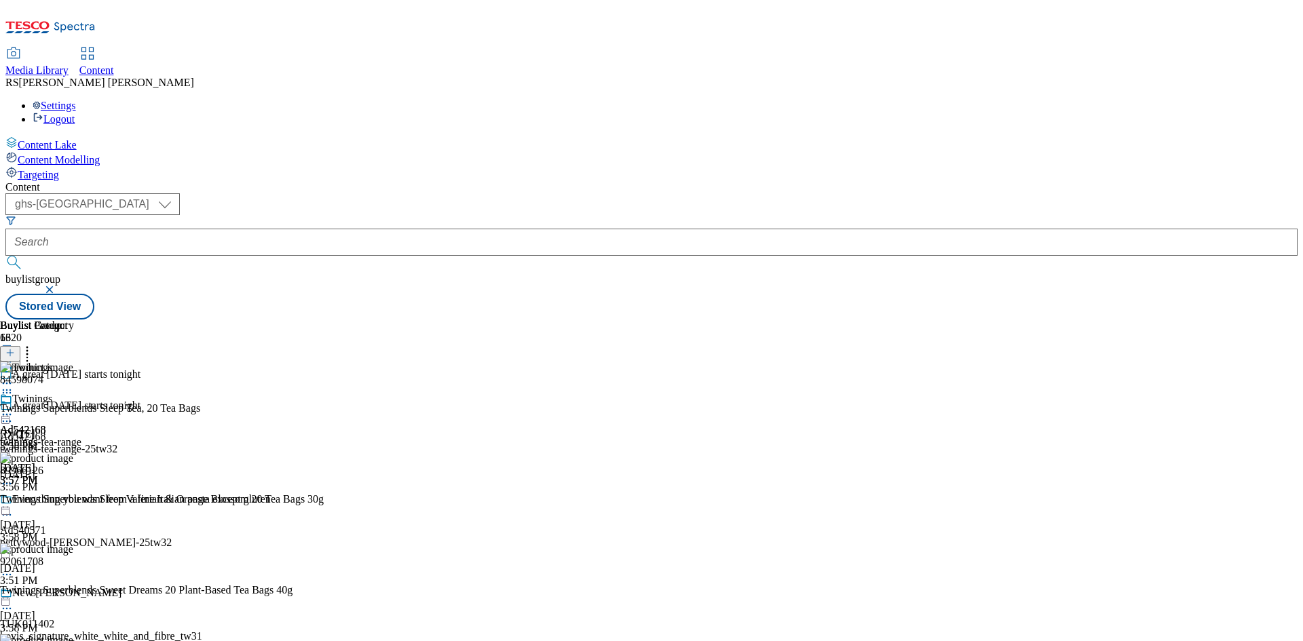
click at [14, 415] on icon at bounding box center [7, 422] width 14 height 14
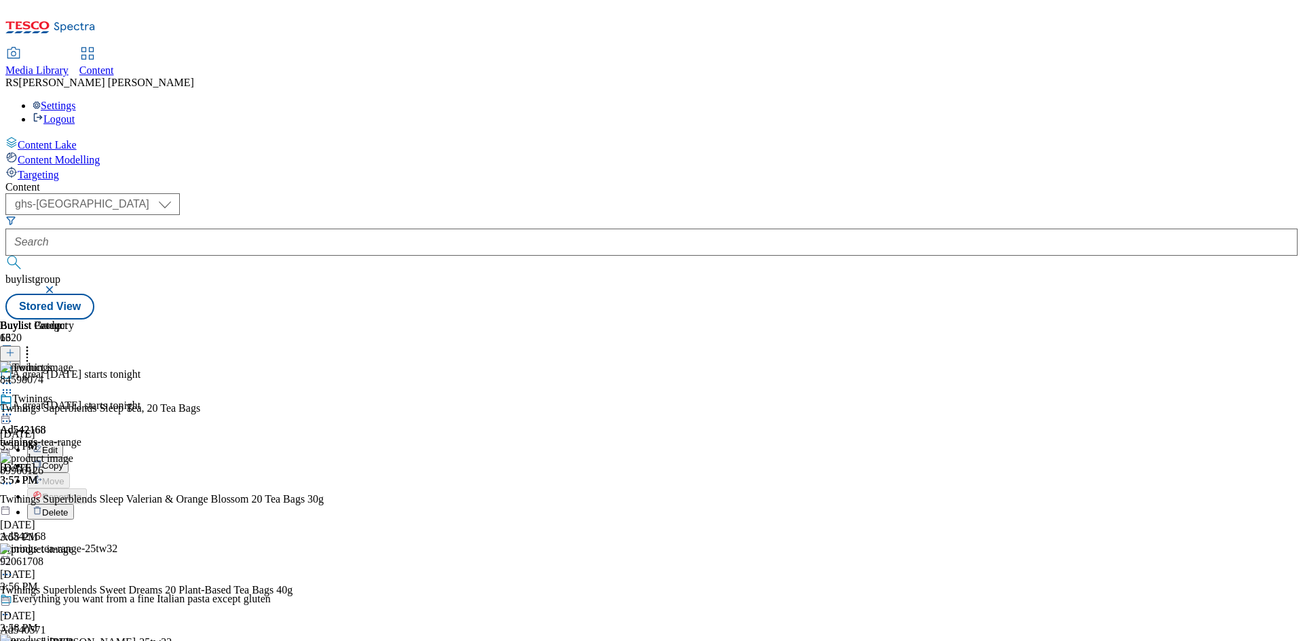
click at [63, 442] on button "Edit" at bounding box center [45, 450] width 36 height 16
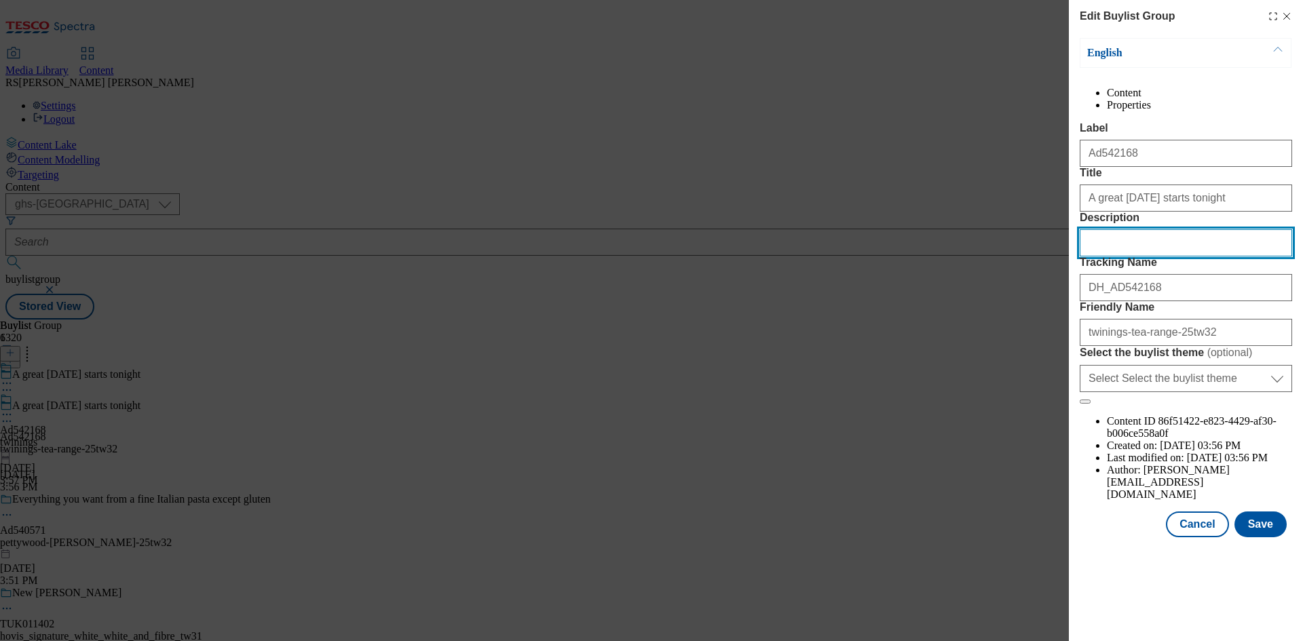
click at [1166, 257] on input "Description" at bounding box center [1186, 242] width 212 height 27
paste input "Twinings Superblends Sleep Tea, 20 Tea Bags"
type input "Twinings Superblends Sleep Tea, 20 Tea Bags"
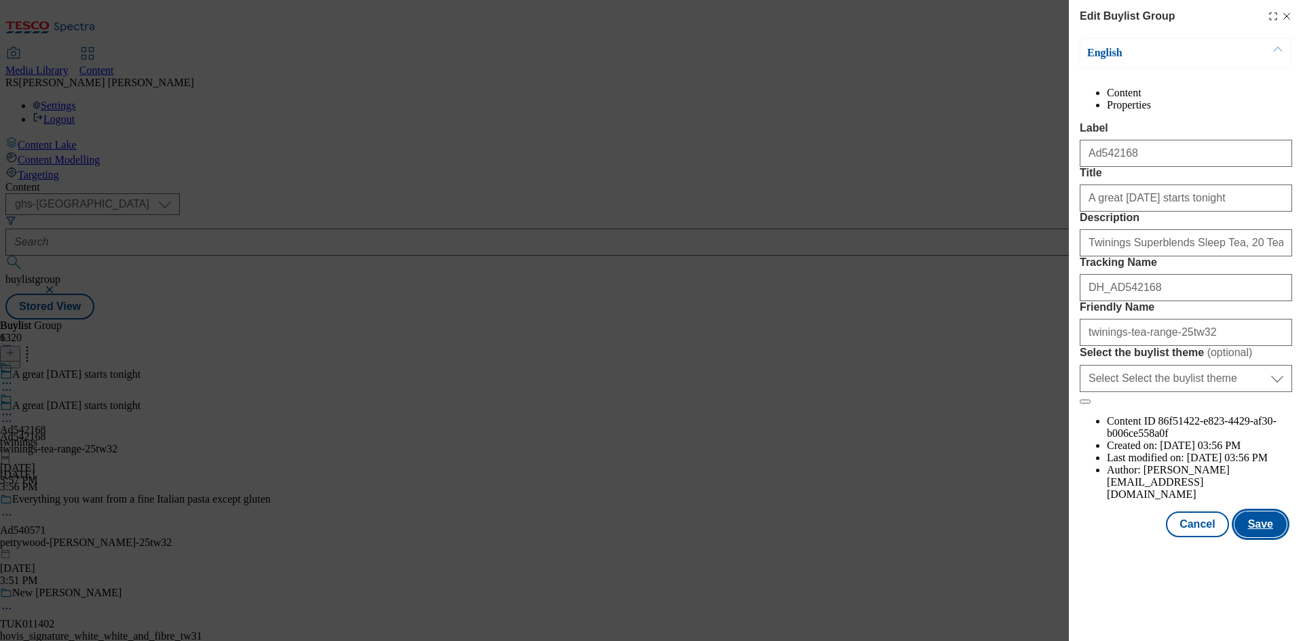
click at [1264, 537] on button "Save" at bounding box center [1260, 525] width 52 height 26
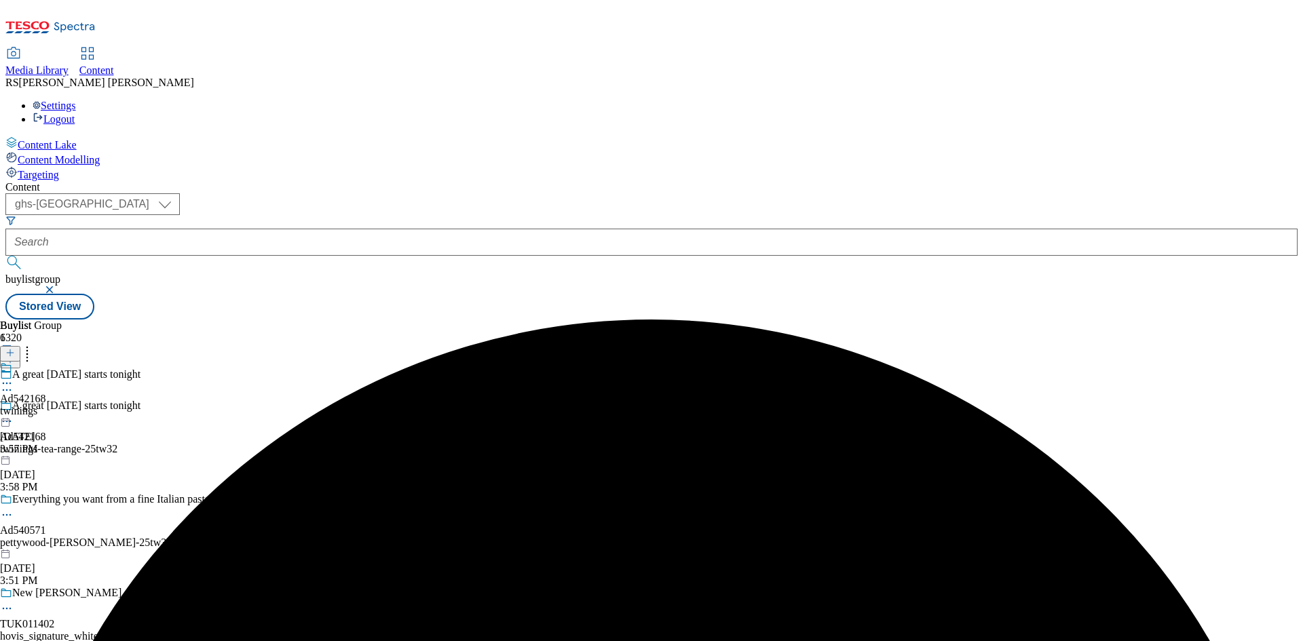
click at [14, 377] on icon at bounding box center [7, 384] width 14 height 14
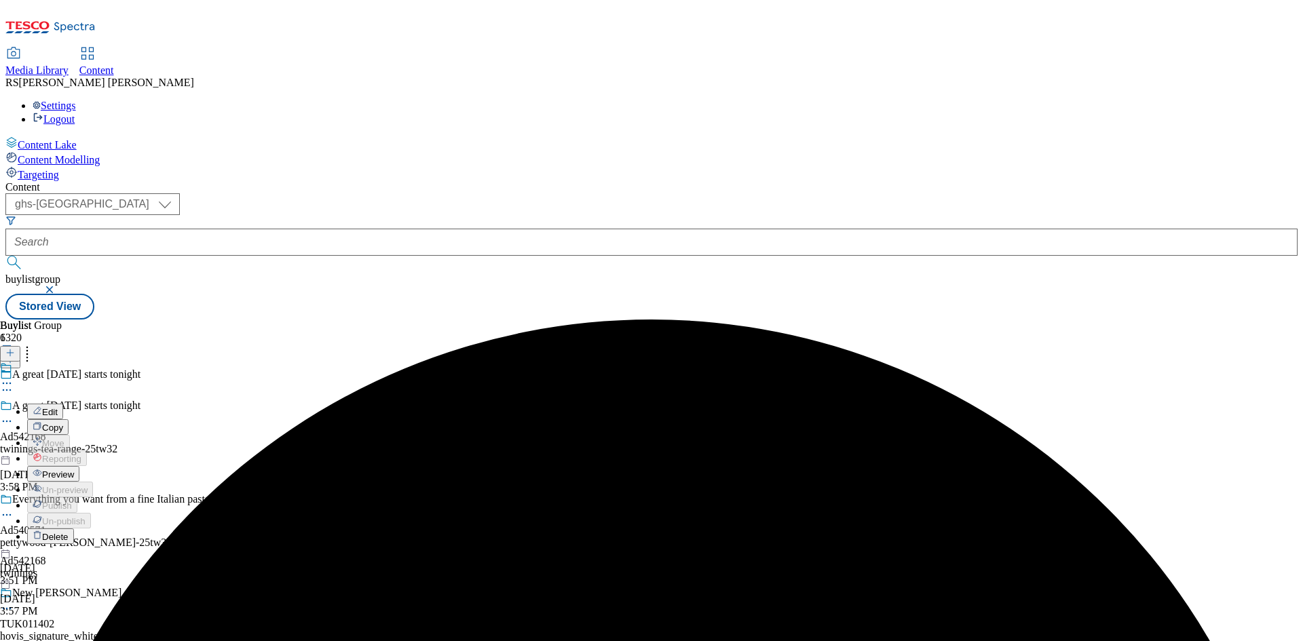
click at [58, 407] on span "Edit" at bounding box center [50, 412] width 16 height 10
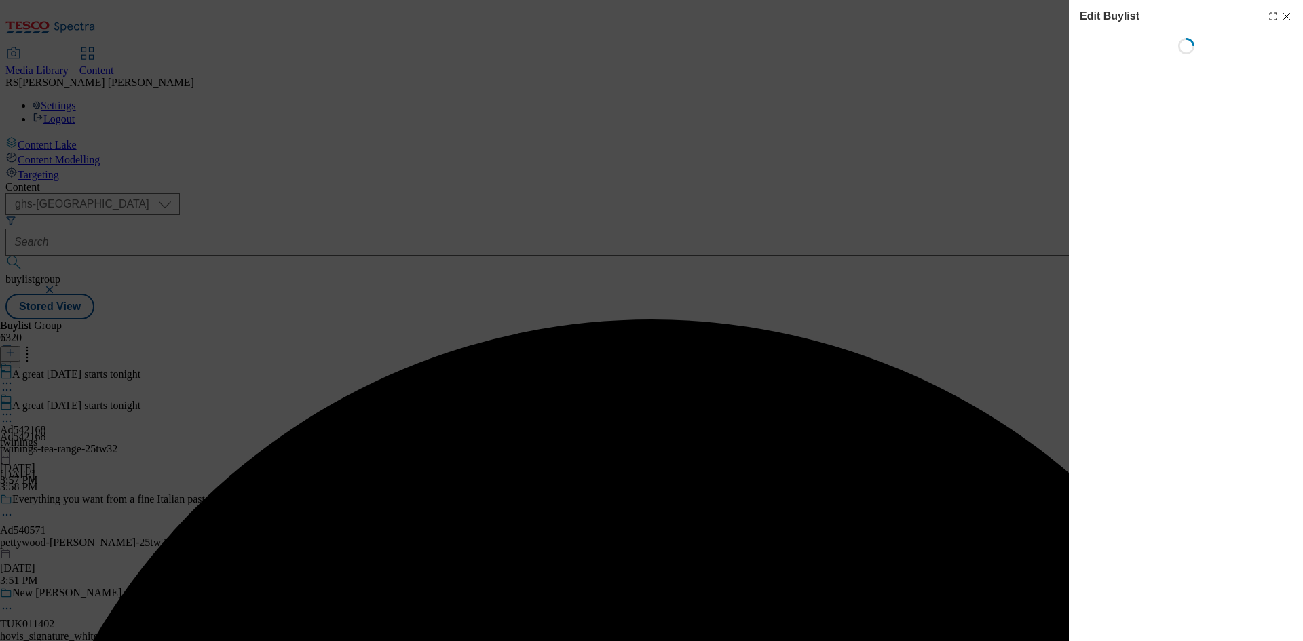
select select "tactical"
select select "supplier funded short term 1-3 weeks"
select select "dunnhumby"
select select "Banner"
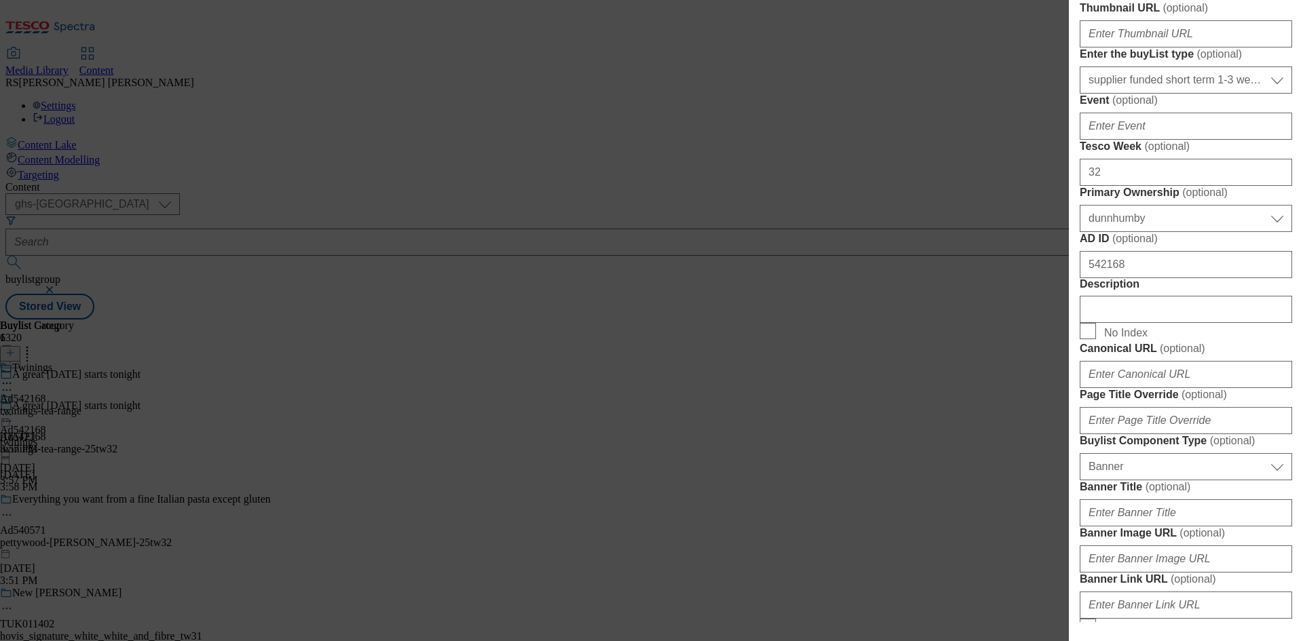
scroll to position [543, 0]
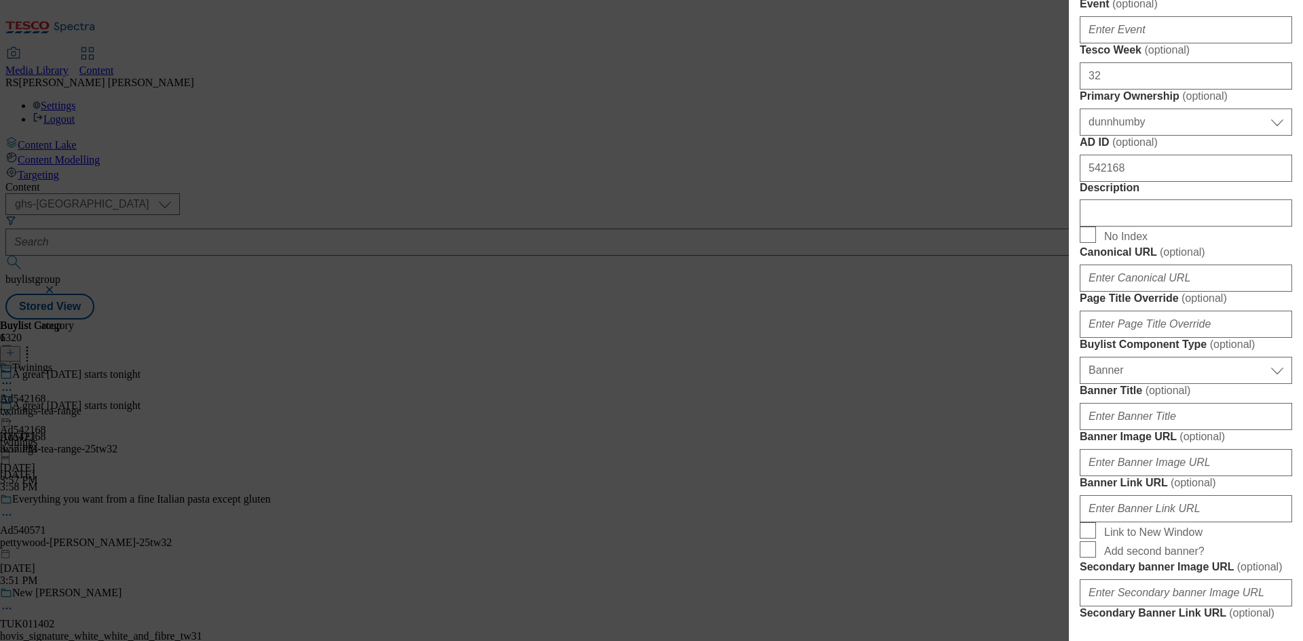
click at [1168, 227] on div "Modal" at bounding box center [1186, 210] width 212 height 33
click at [1184, 227] on input "Description" at bounding box center [1186, 213] width 212 height 27
paste input "Twinings Superblends Sleep Tea, 20 Tea Bags"
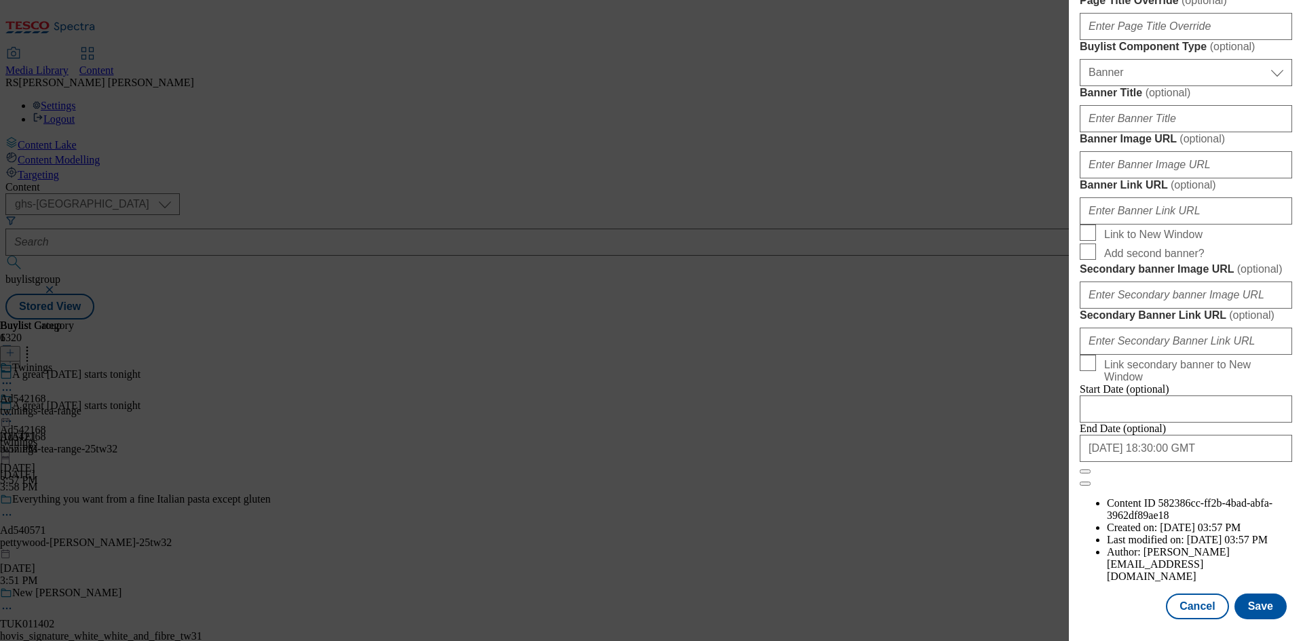
scroll to position [1333, 0]
type input "Twinings Superblends Sleep Tea, 20 Tea Bags"
click at [1257, 611] on button "Save" at bounding box center [1260, 607] width 52 height 26
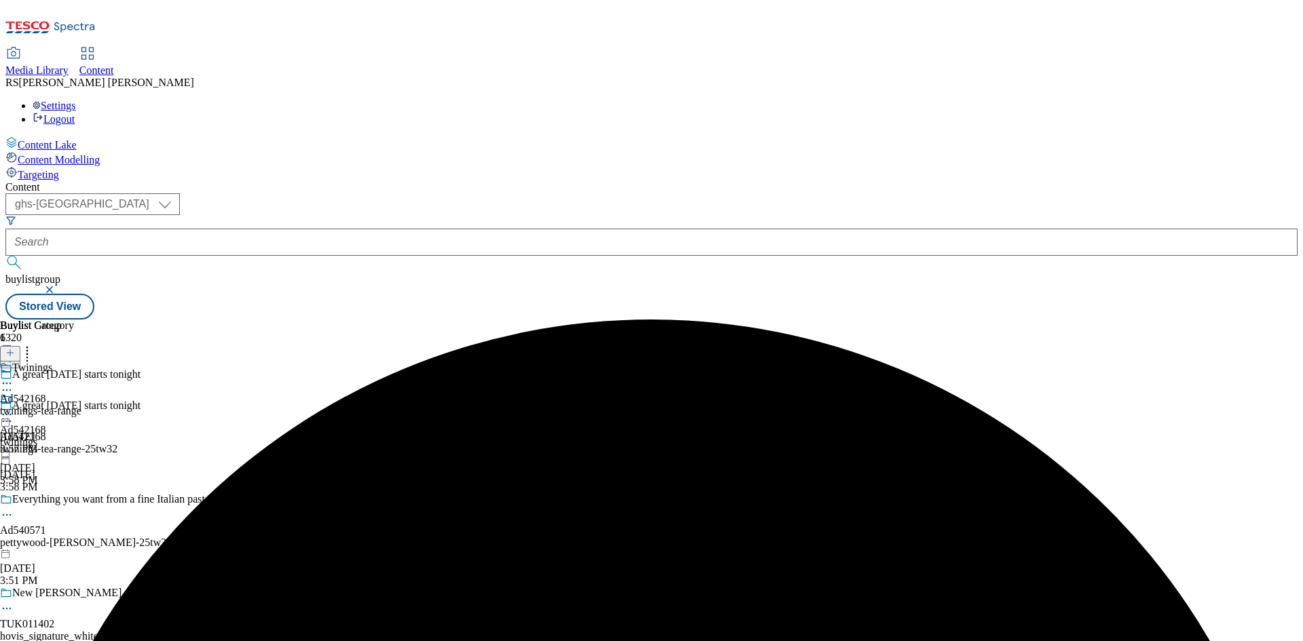
click at [14, 377] on icon at bounding box center [7, 384] width 14 height 14
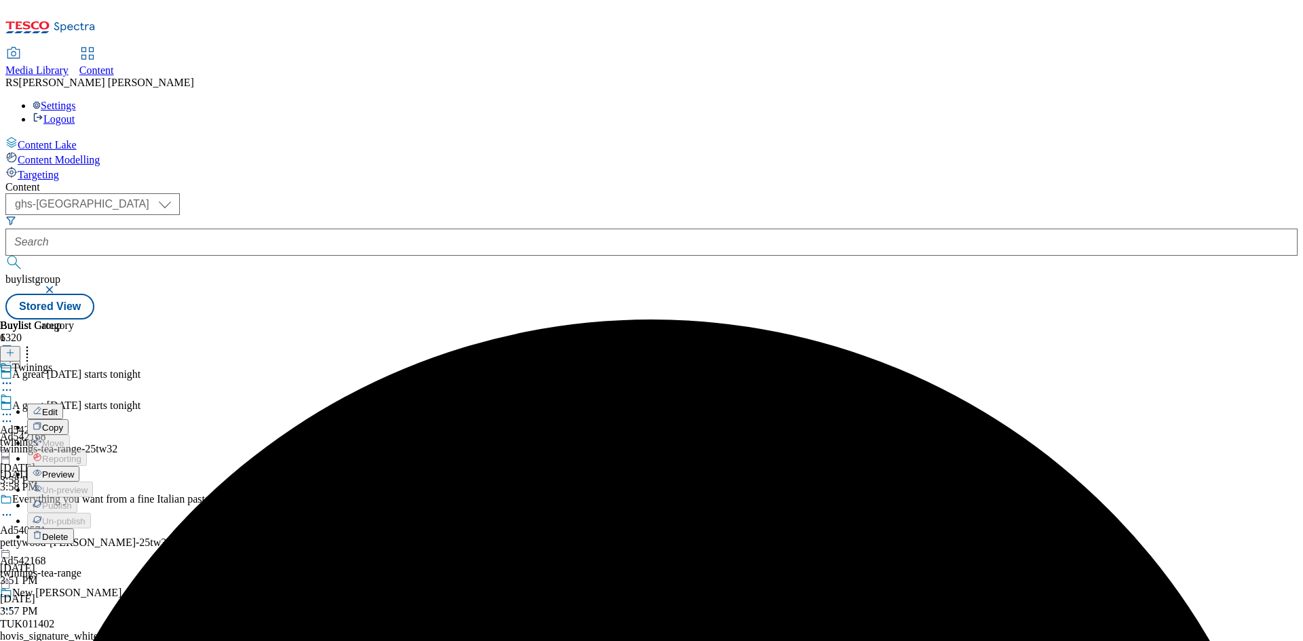
click at [58, 407] on span "Edit" at bounding box center [50, 412] width 16 height 10
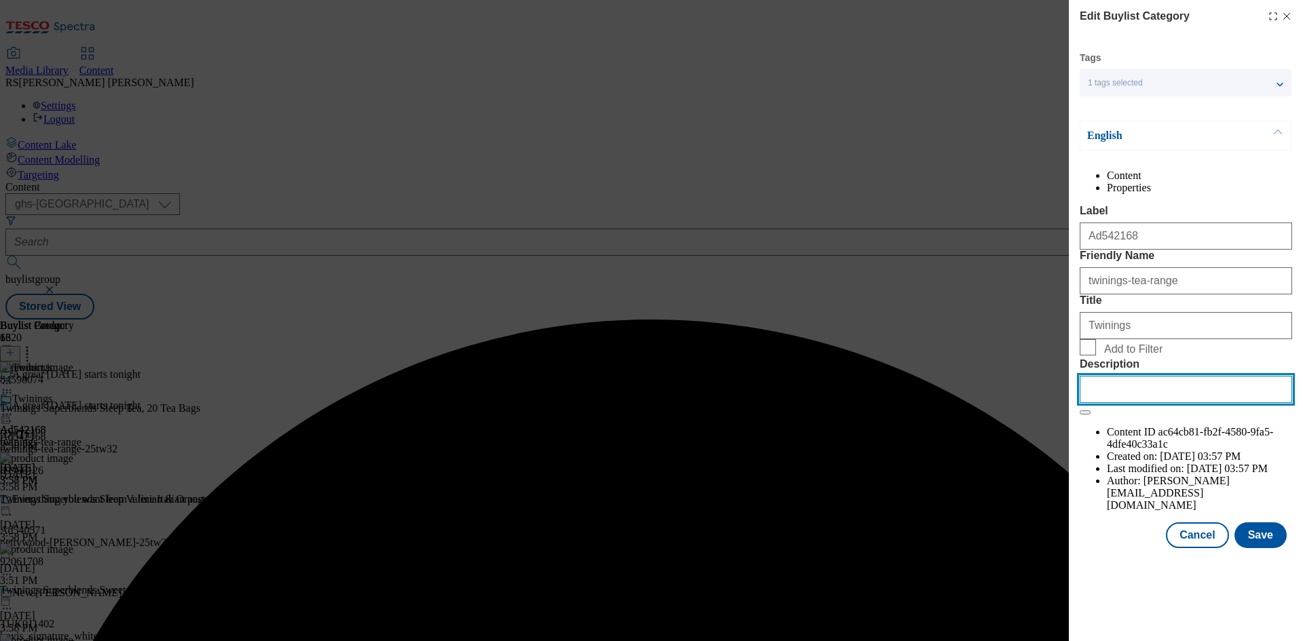
click at [1177, 403] on input "Description" at bounding box center [1186, 389] width 212 height 27
paste input "Twinings Superblends Sleep Tea, 20 Tea Bags"
type input "Twinings Superblends Sleep Tea, 20 Tea Bags"
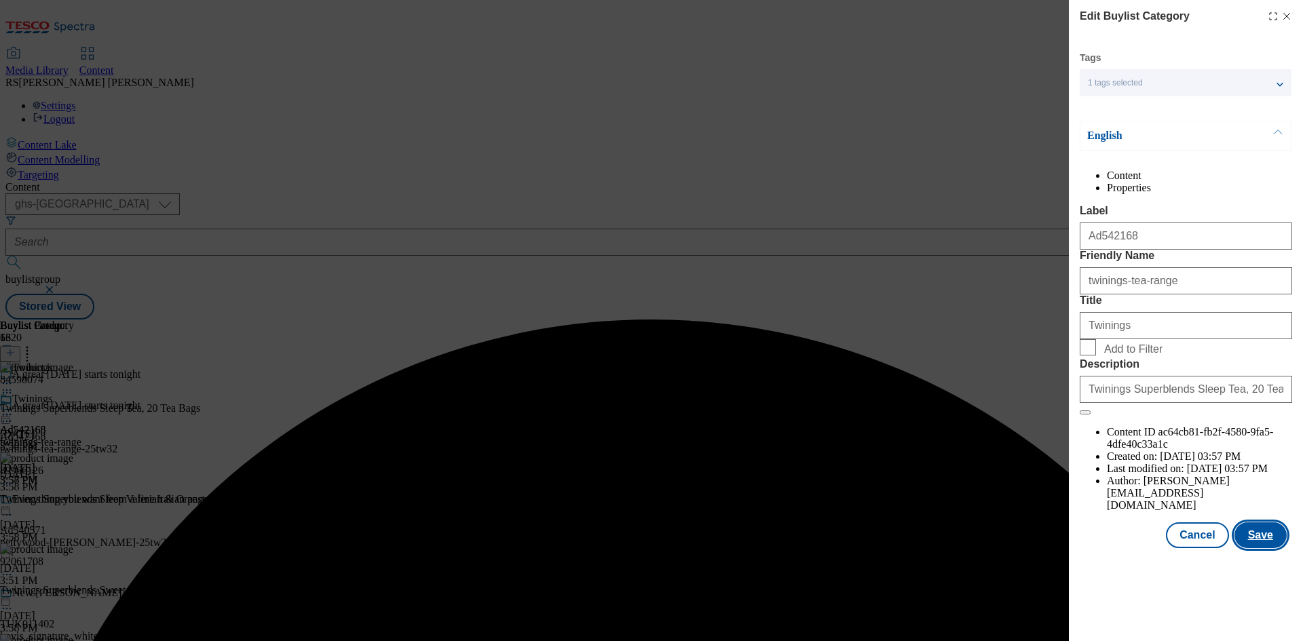
click at [1266, 548] on button "Save" at bounding box center [1260, 536] width 52 height 26
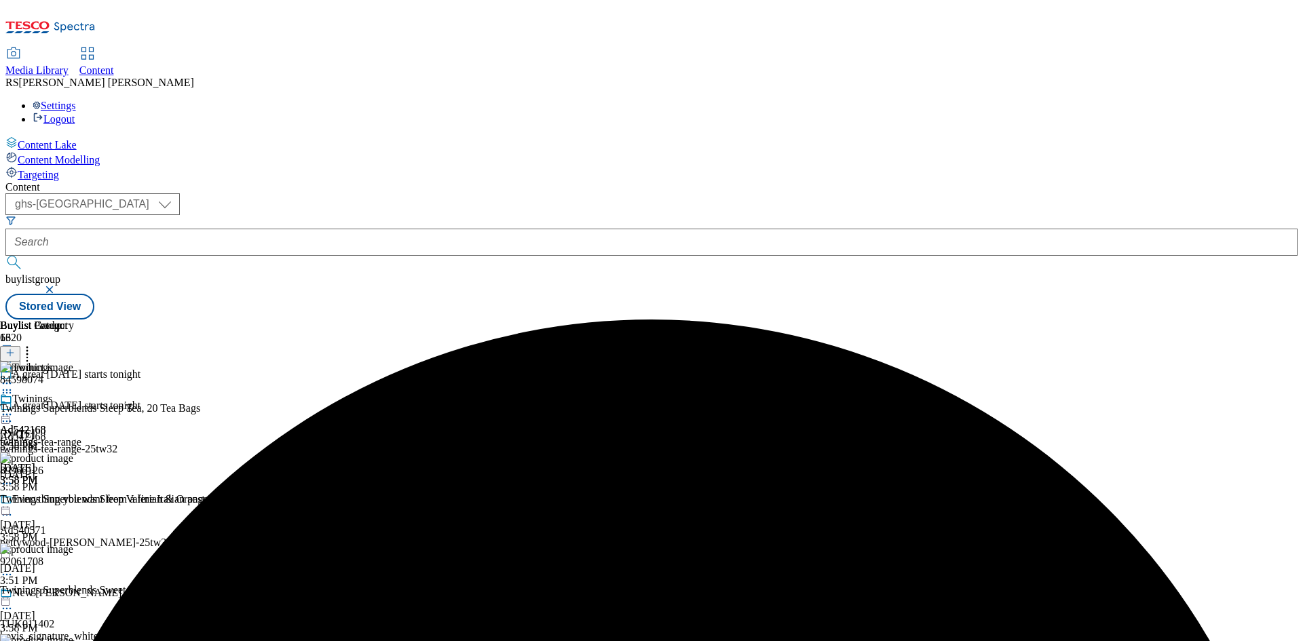
click at [14, 408] on icon at bounding box center [7, 415] width 14 height 14
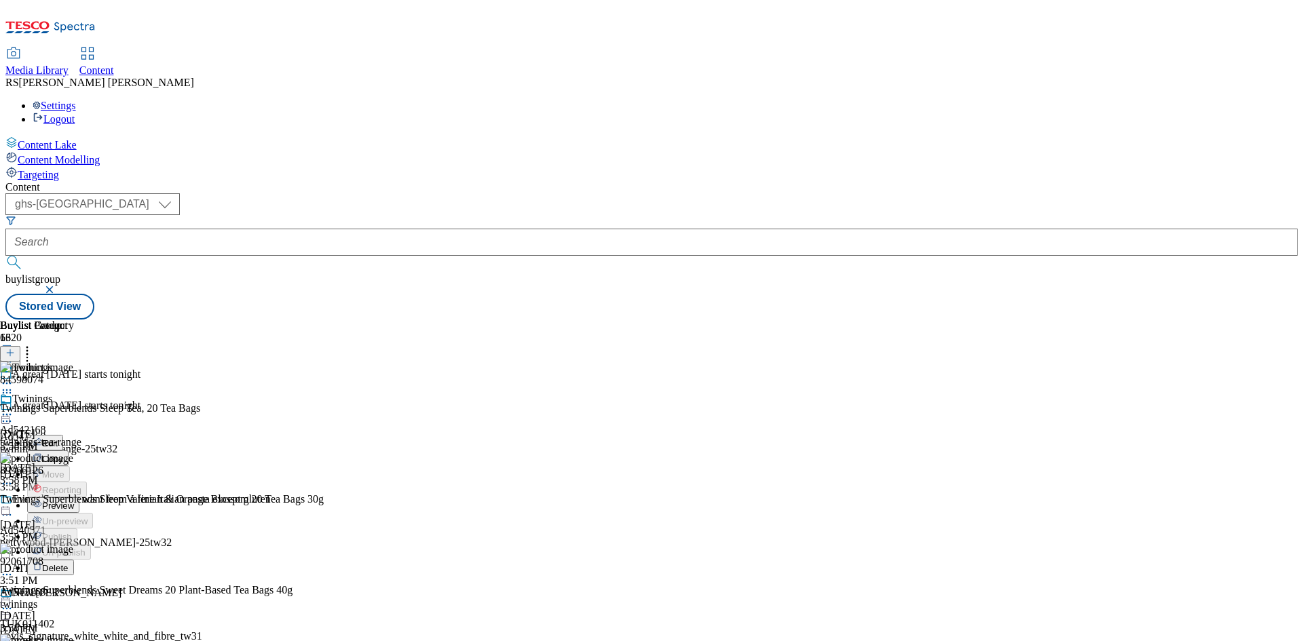
click at [74, 501] on span "Preview" at bounding box center [58, 506] width 32 height 10
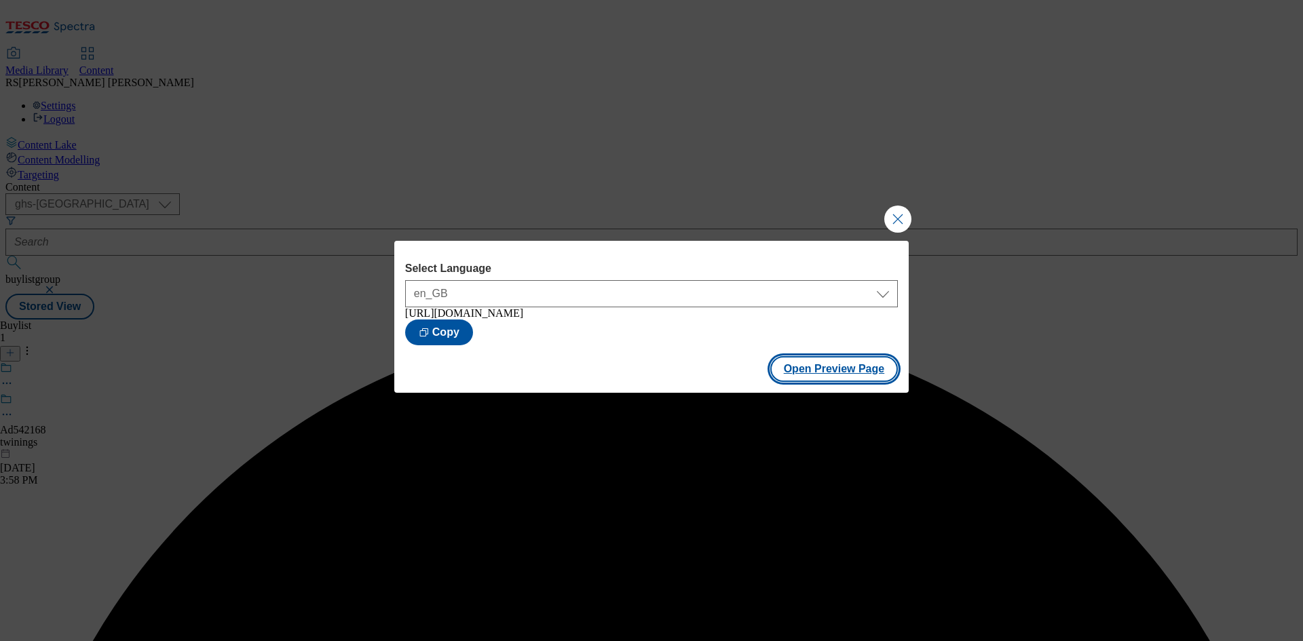
click at [829, 372] on button "Open Preview Page" at bounding box center [834, 369] width 128 height 26
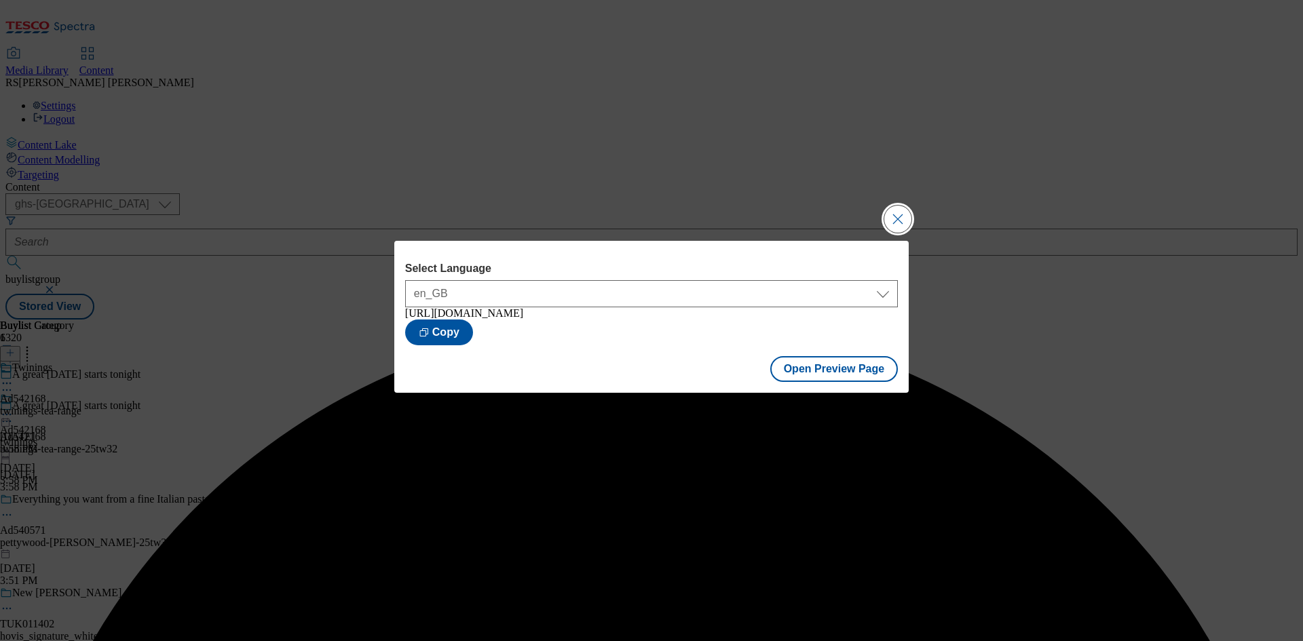
click at [900, 214] on button "Close Modal" at bounding box center [897, 219] width 27 height 27
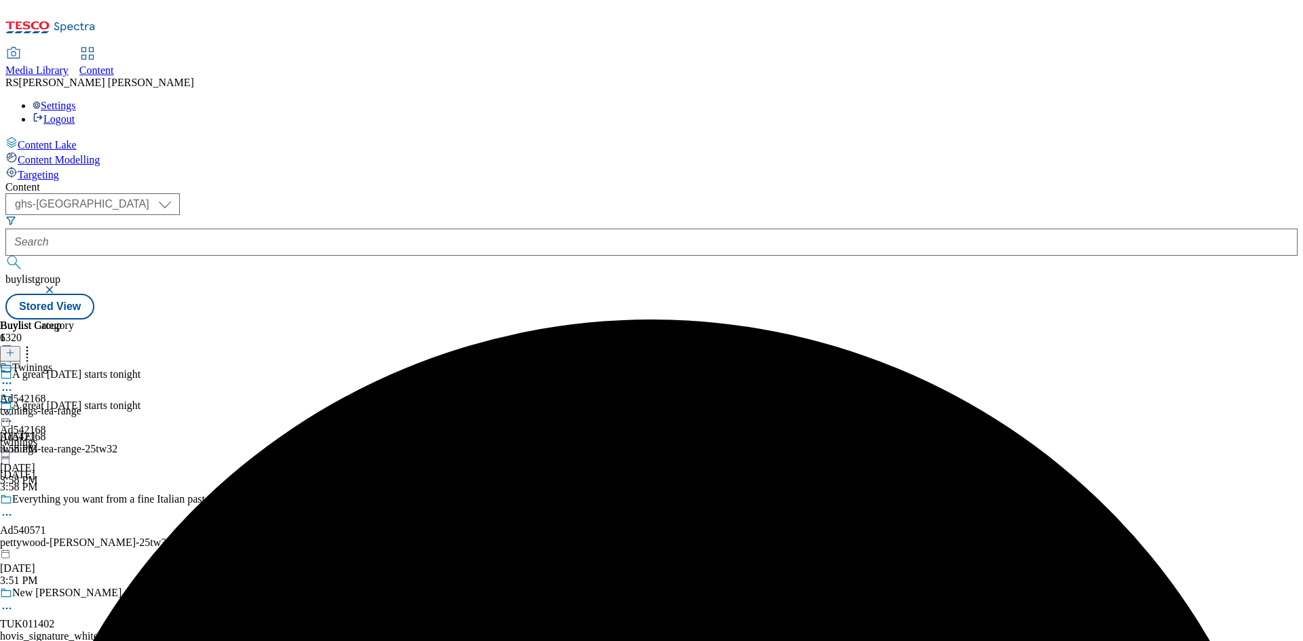
click at [14, 408] on icon at bounding box center [7, 415] width 14 height 14
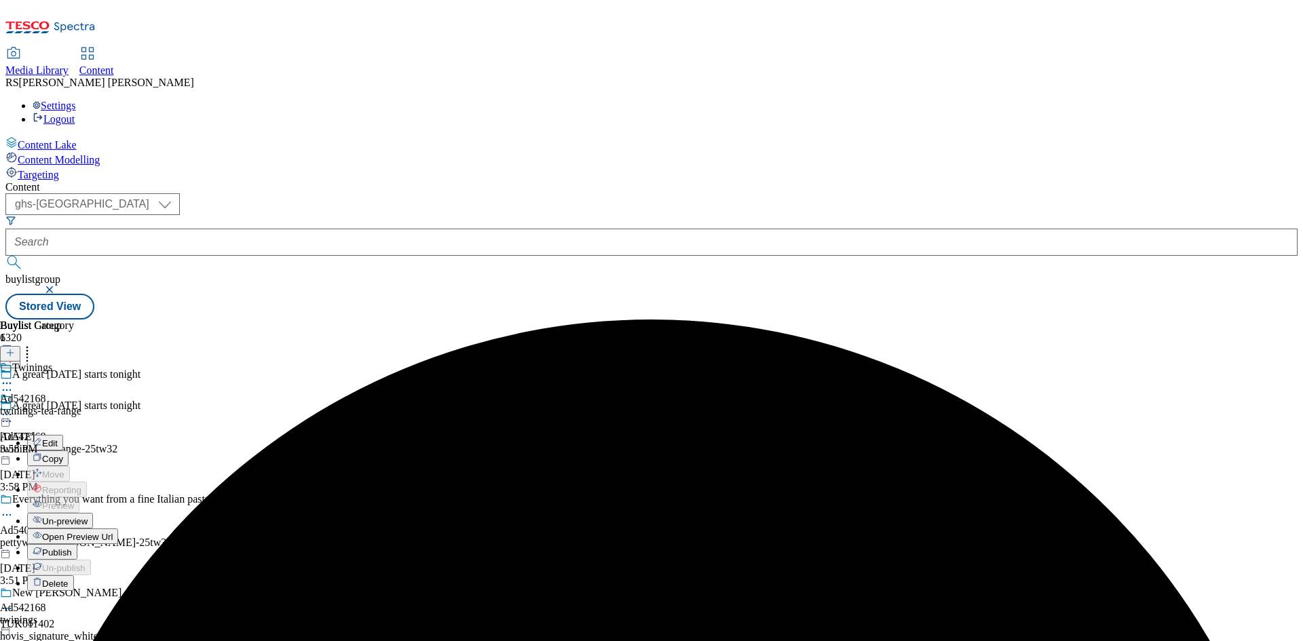
click at [72, 548] on span "Publish" at bounding box center [57, 553] width 30 height 10
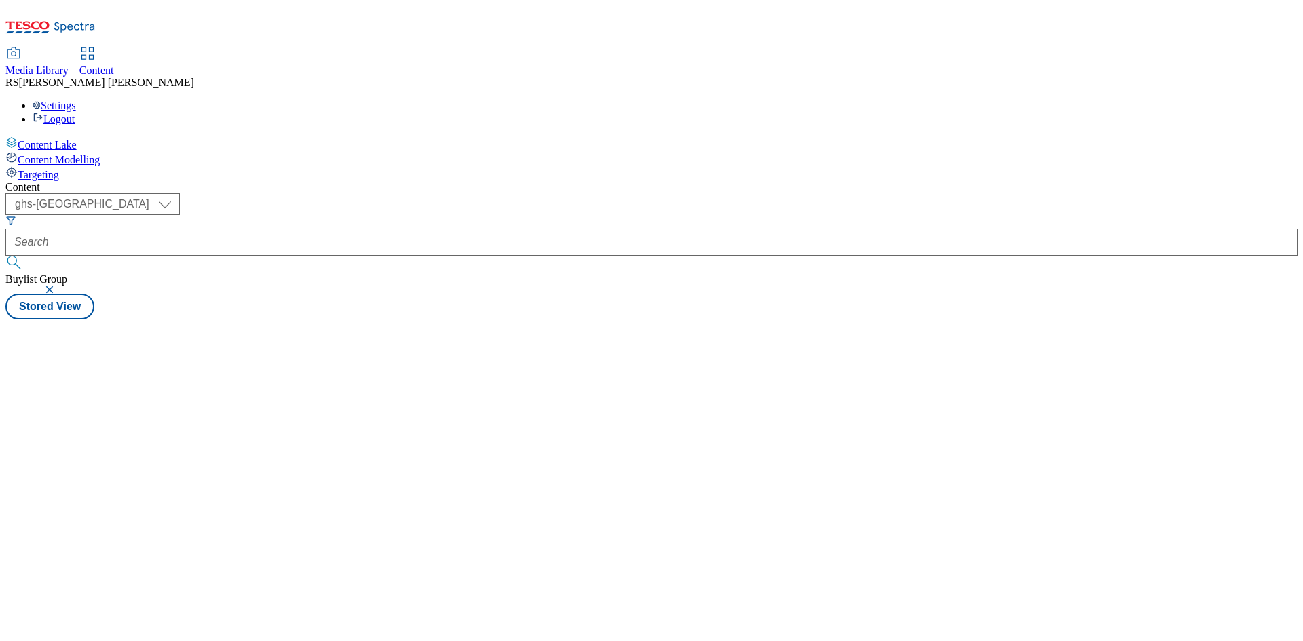
select select "ghs-[GEOGRAPHIC_DATA]"
